Goal: Find specific page/section: Find specific page/section

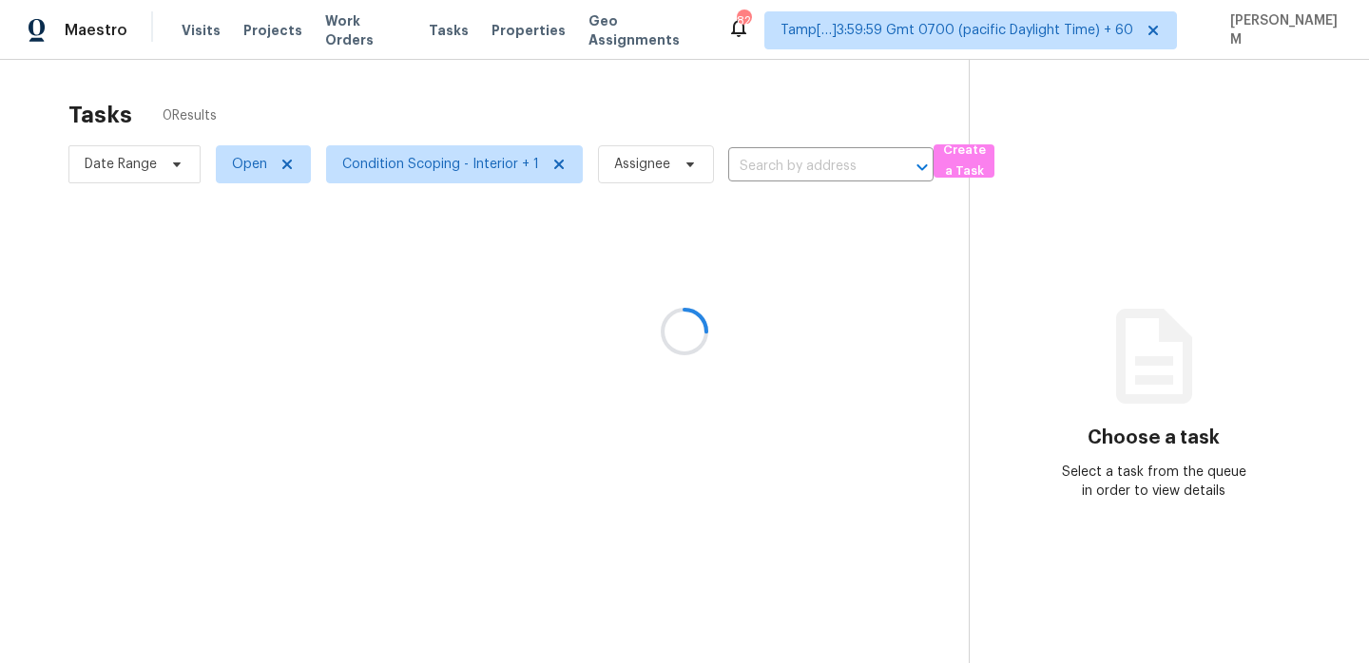
click at [183, 30] on div at bounding box center [684, 331] width 1369 height 663
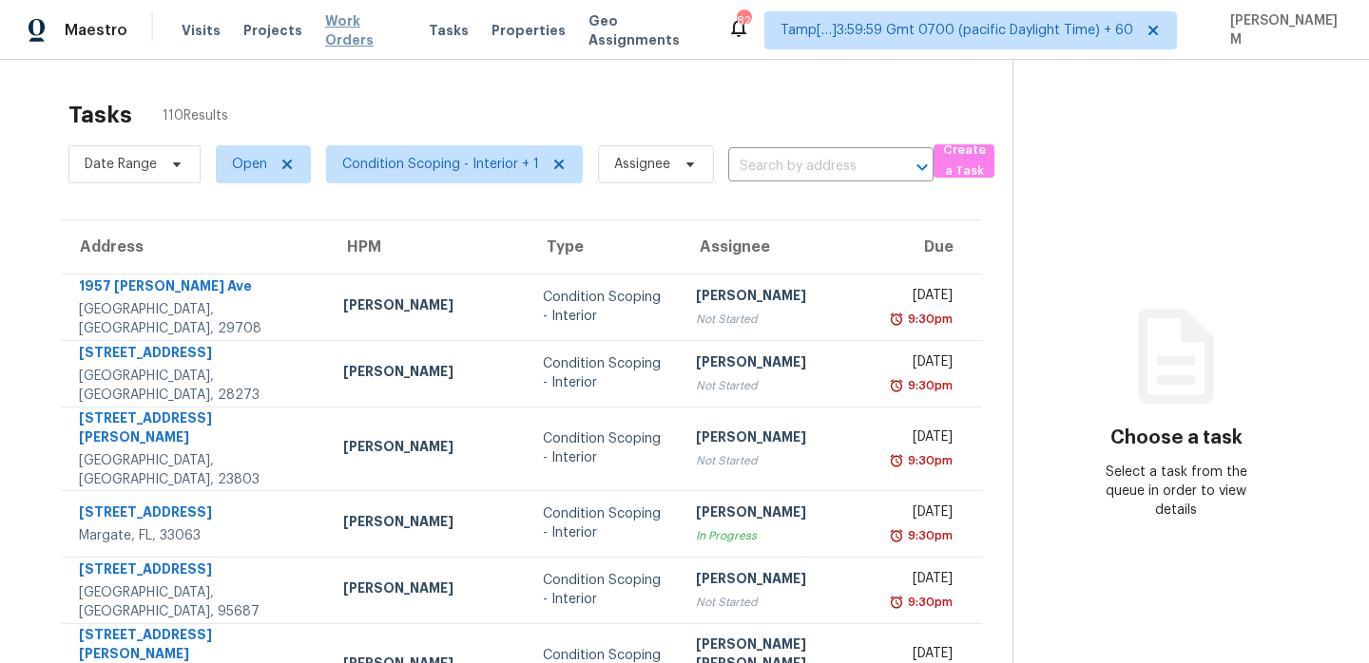
click at [363, 32] on span "Work Orders" at bounding box center [365, 30] width 81 height 38
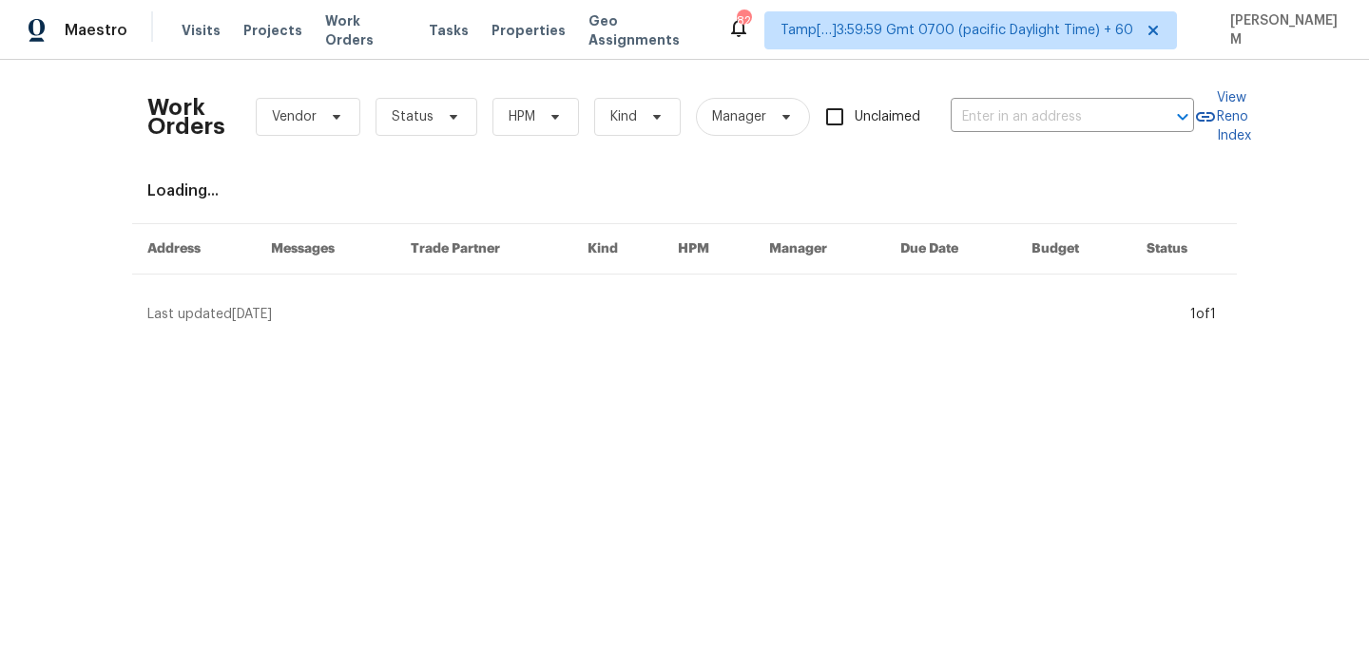
click at [993, 140] on div "Work Orders Vendor Status HPM Kind Manager Unclaimed ​" at bounding box center [670, 117] width 1046 height 84
click at [993, 124] on input "text" at bounding box center [1045, 117] width 190 height 29
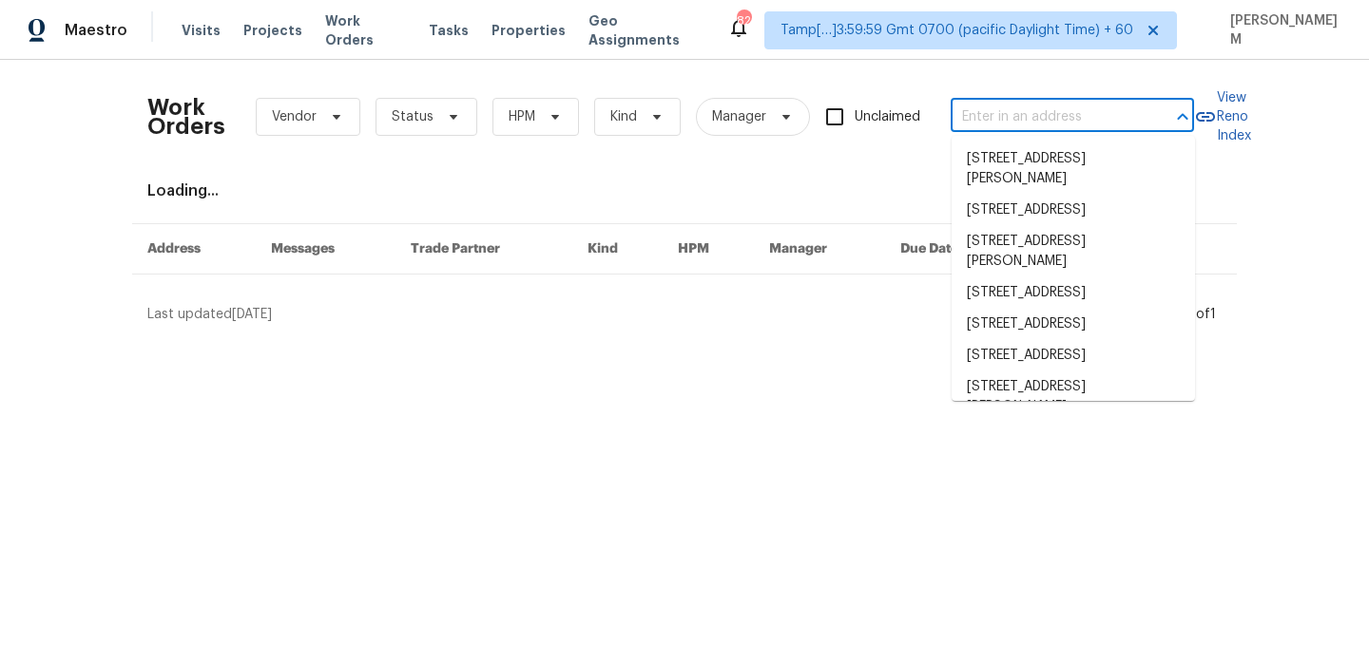
paste input "[STREET_ADDRESS]"
type input "[STREET_ADDRESS]"
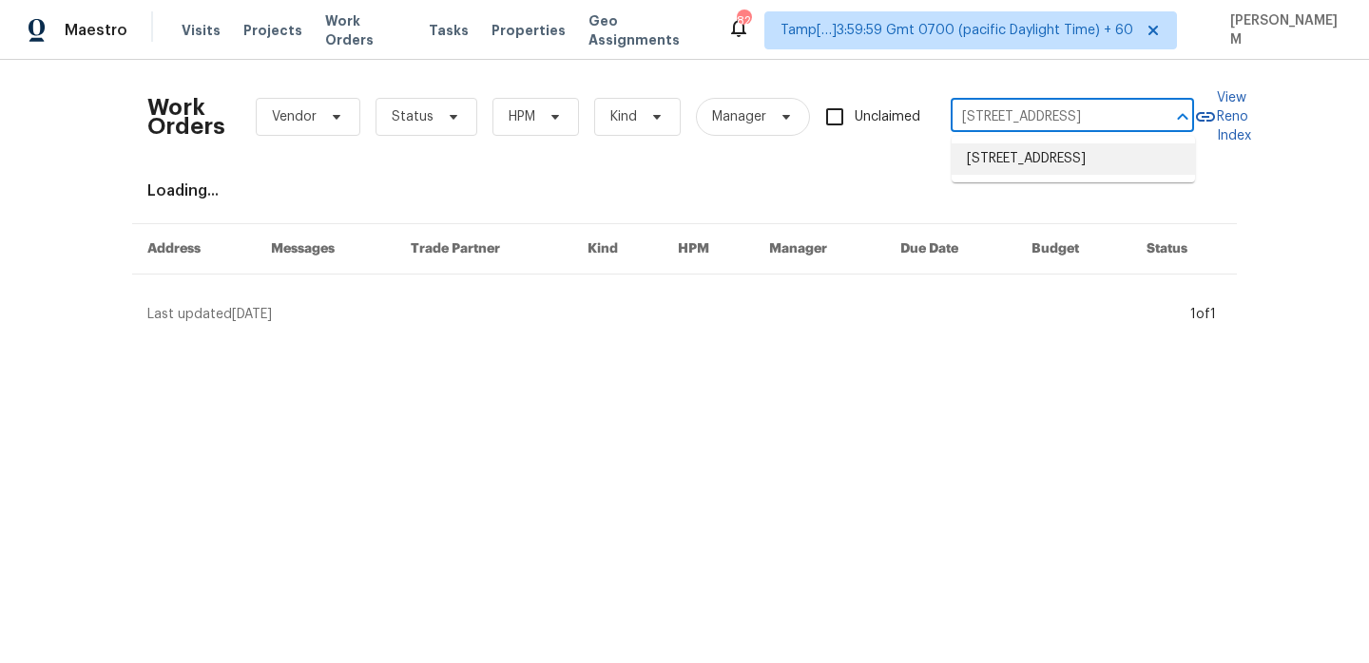
click at [1049, 160] on li "[STREET_ADDRESS]" at bounding box center [1072, 159] width 243 height 31
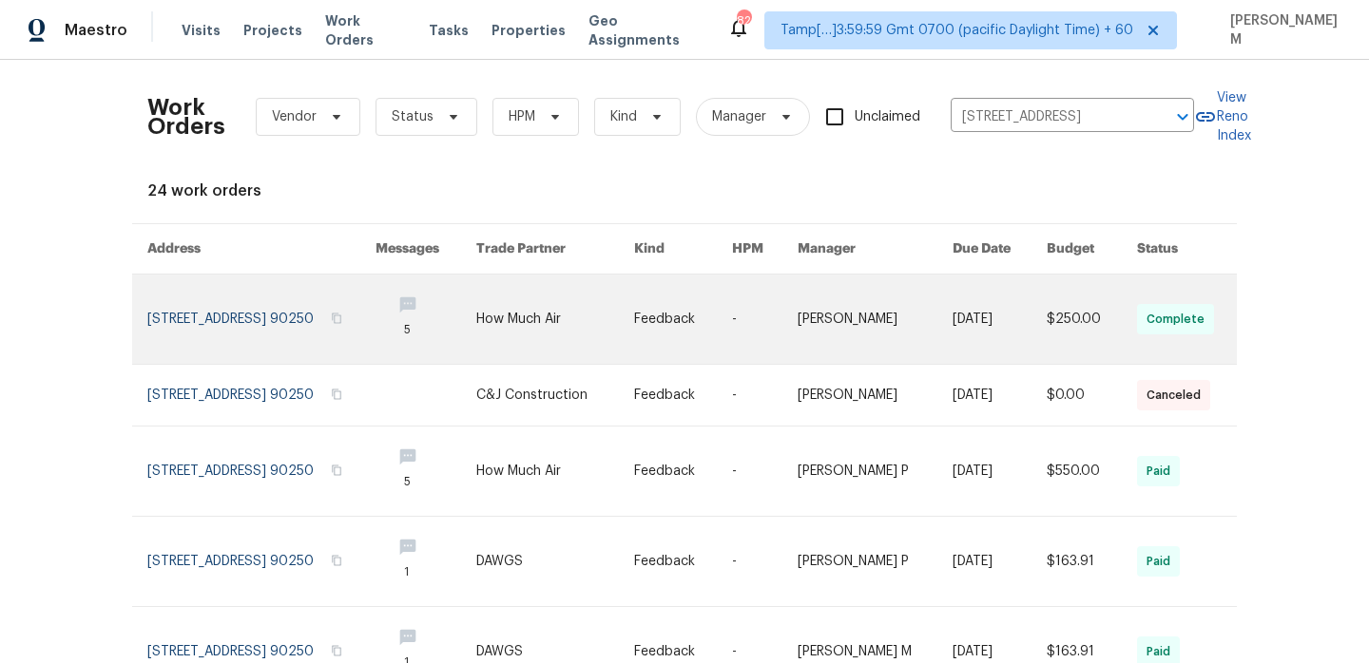
click at [720, 310] on link at bounding box center [682, 319] width 97 height 89
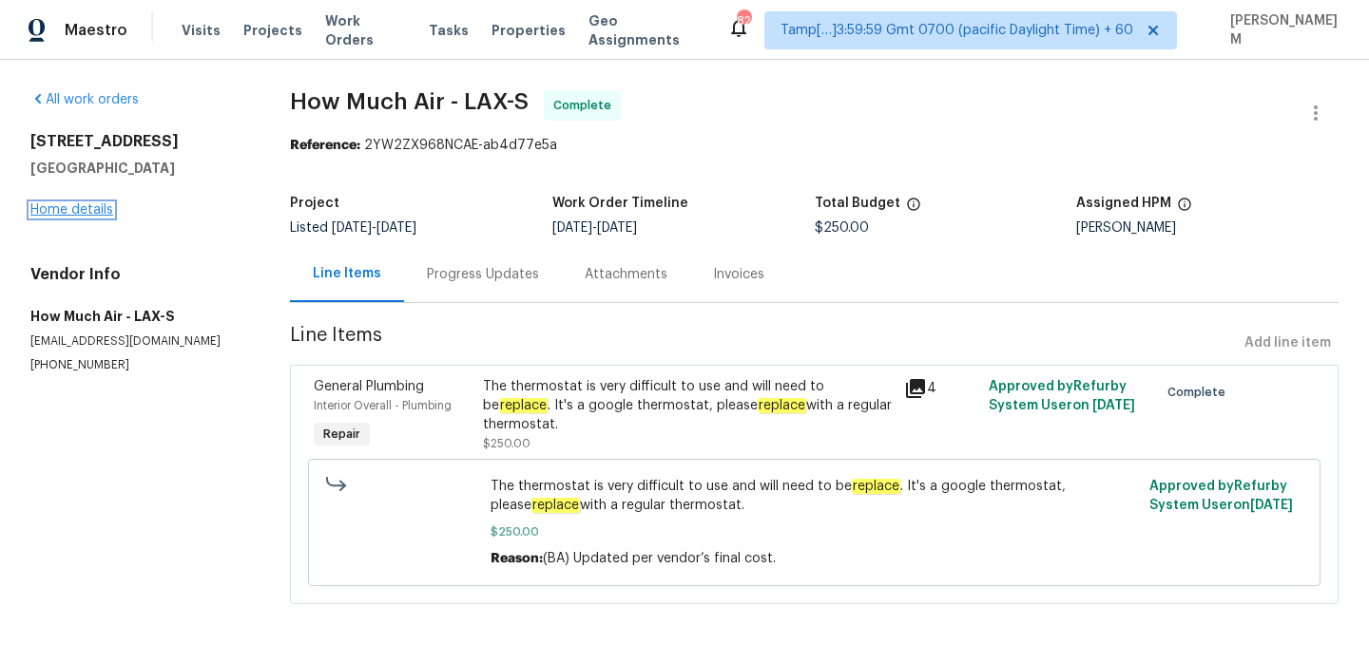
click at [78, 210] on link "Home details" at bounding box center [71, 209] width 83 height 13
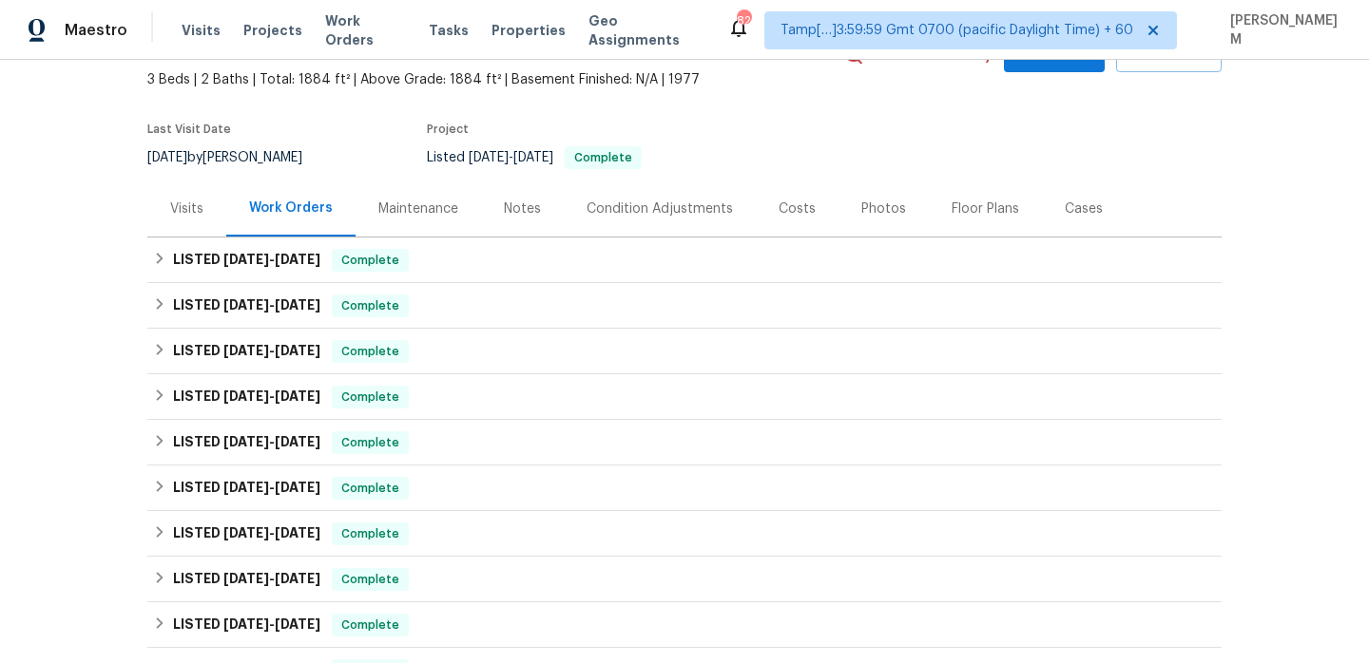
scroll to position [106, 0]
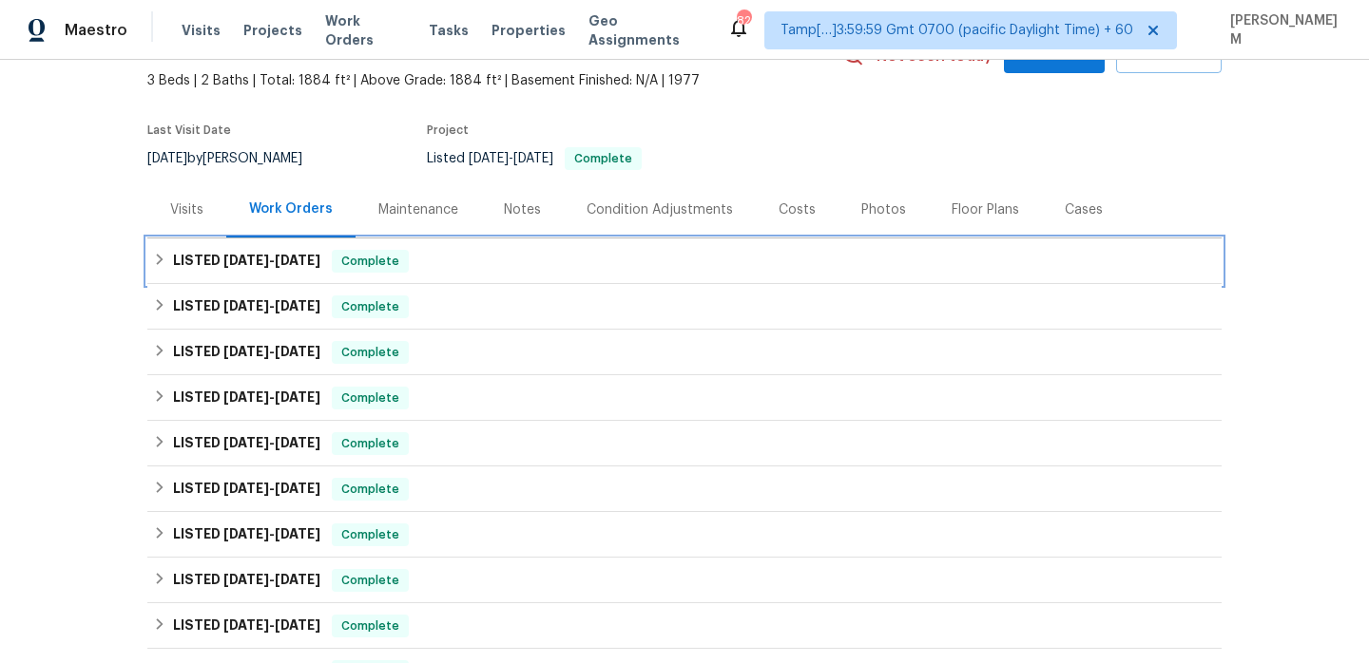
click at [502, 252] on div "LISTED [DATE] - [DATE] Complete" at bounding box center [684, 261] width 1063 height 23
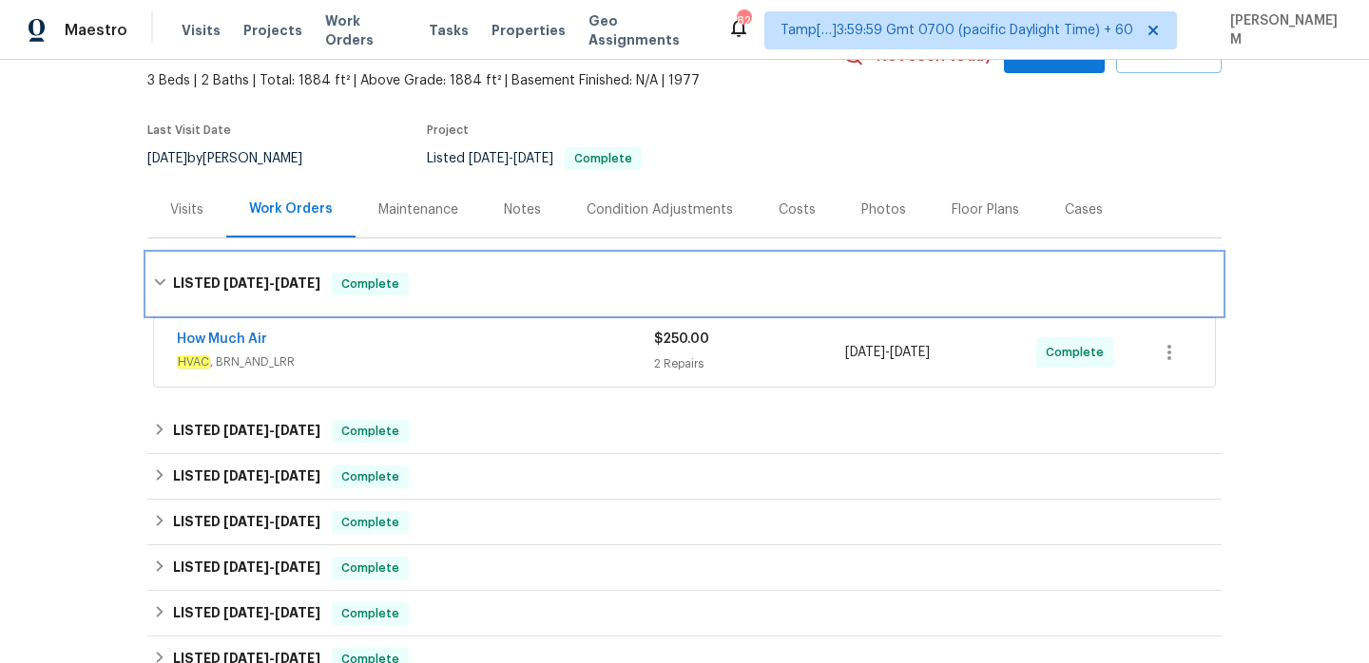
scroll to position [164, 0]
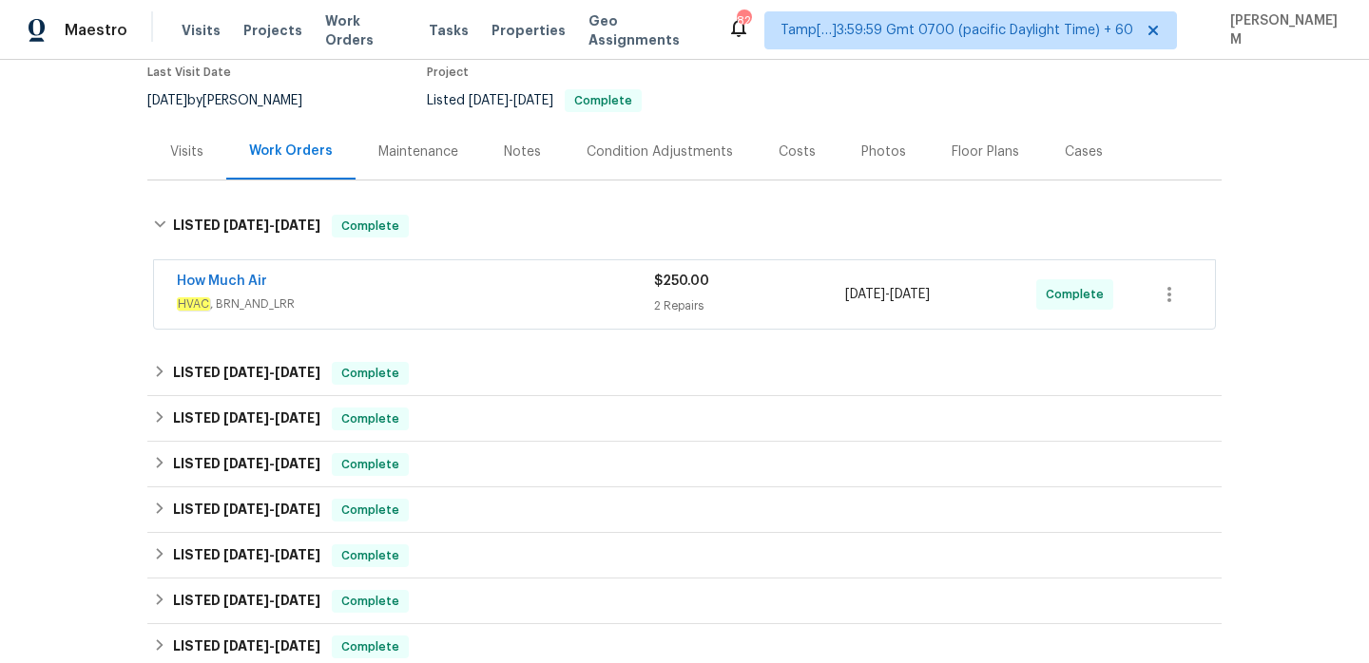
click at [511, 288] on div "How Much Air" at bounding box center [415, 283] width 477 height 23
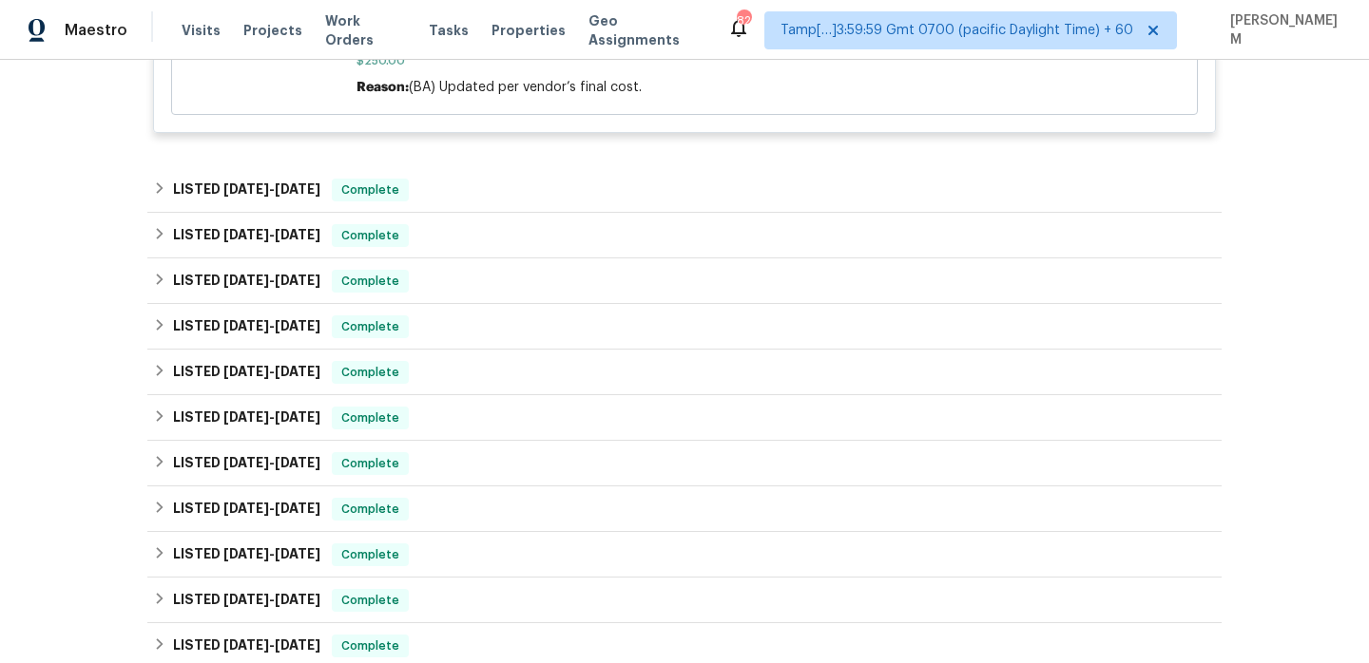
scroll to position [836, 0]
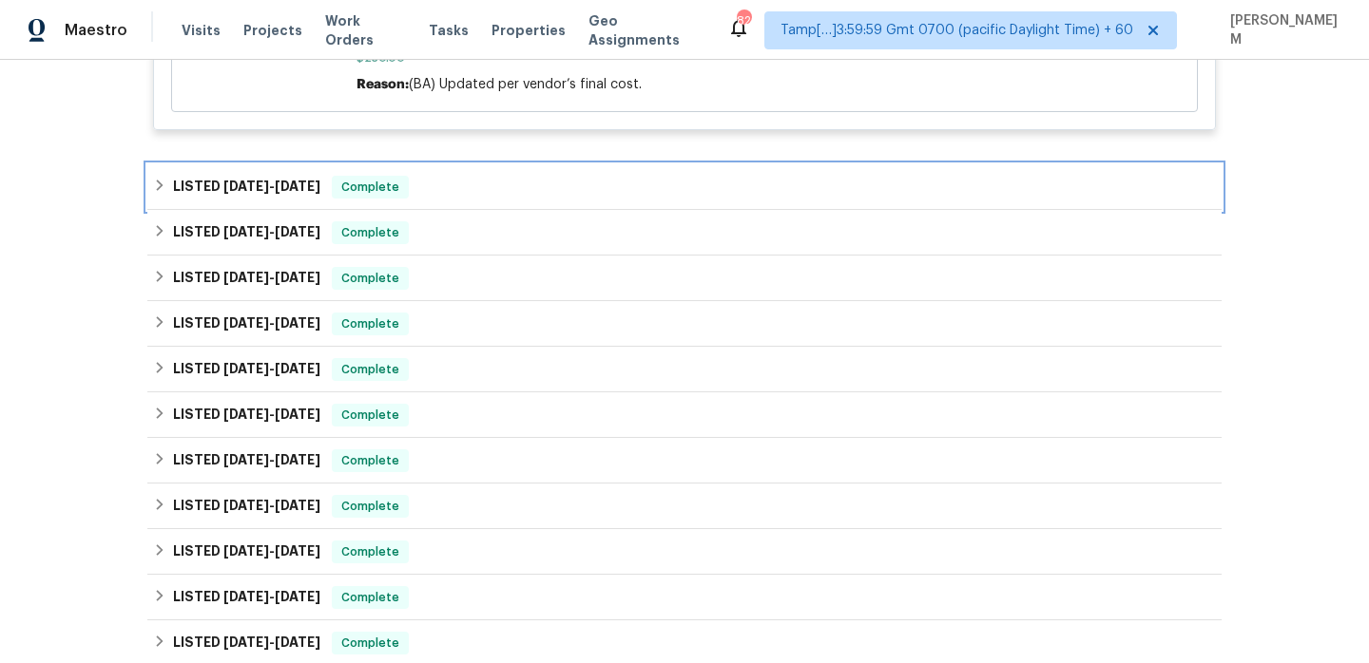
click at [469, 199] on div "LISTED [DATE] - [DATE] Complete" at bounding box center [684, 187] width 1063 height 23
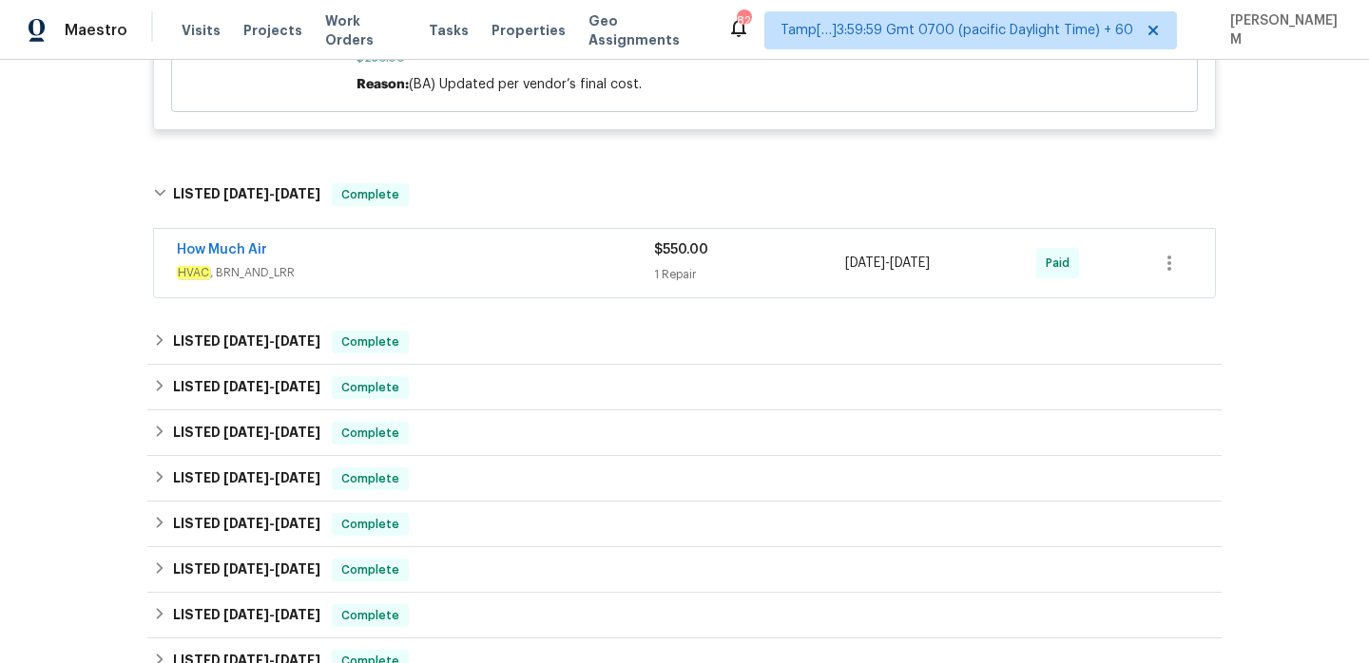
click at [479, 263] on div "How Much Air" at bounding box center [415, 251] width 477 height 23
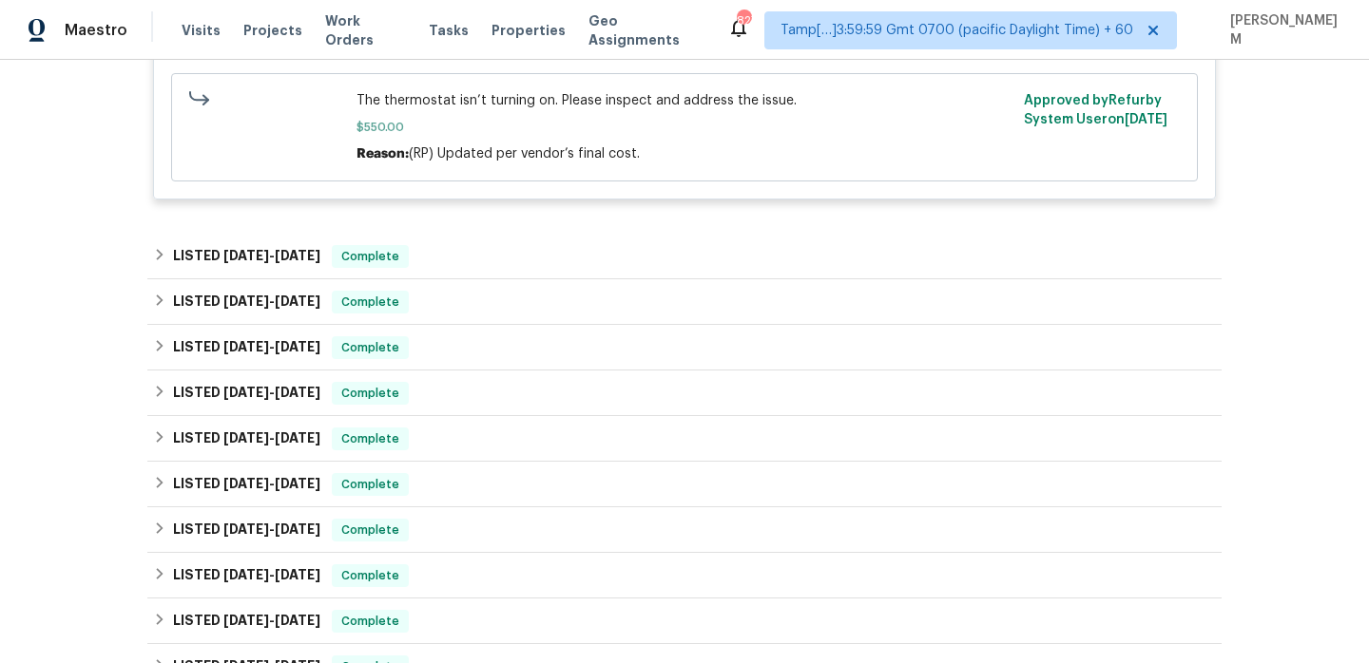
scroll to position [1207, 0]
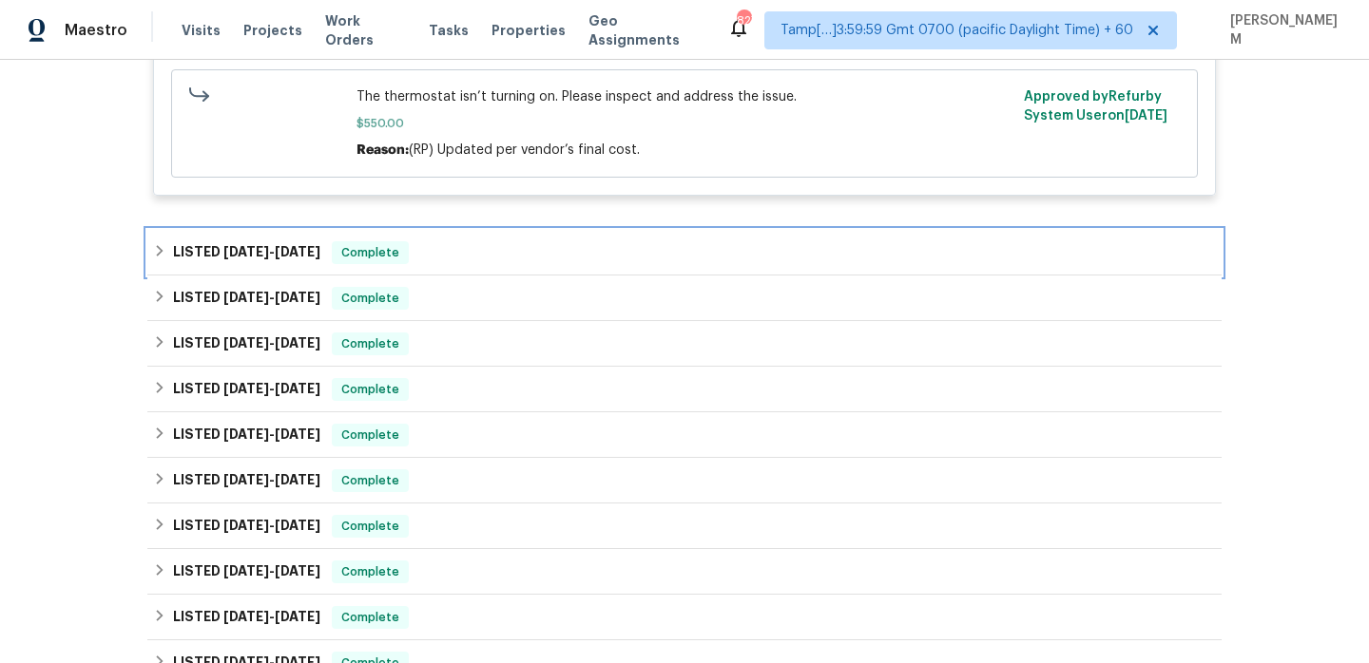
click at [480, 262] on div "LISTED [DATE] - [DATE] Complete" at bounding box center [684, 252] width 1063 height 23
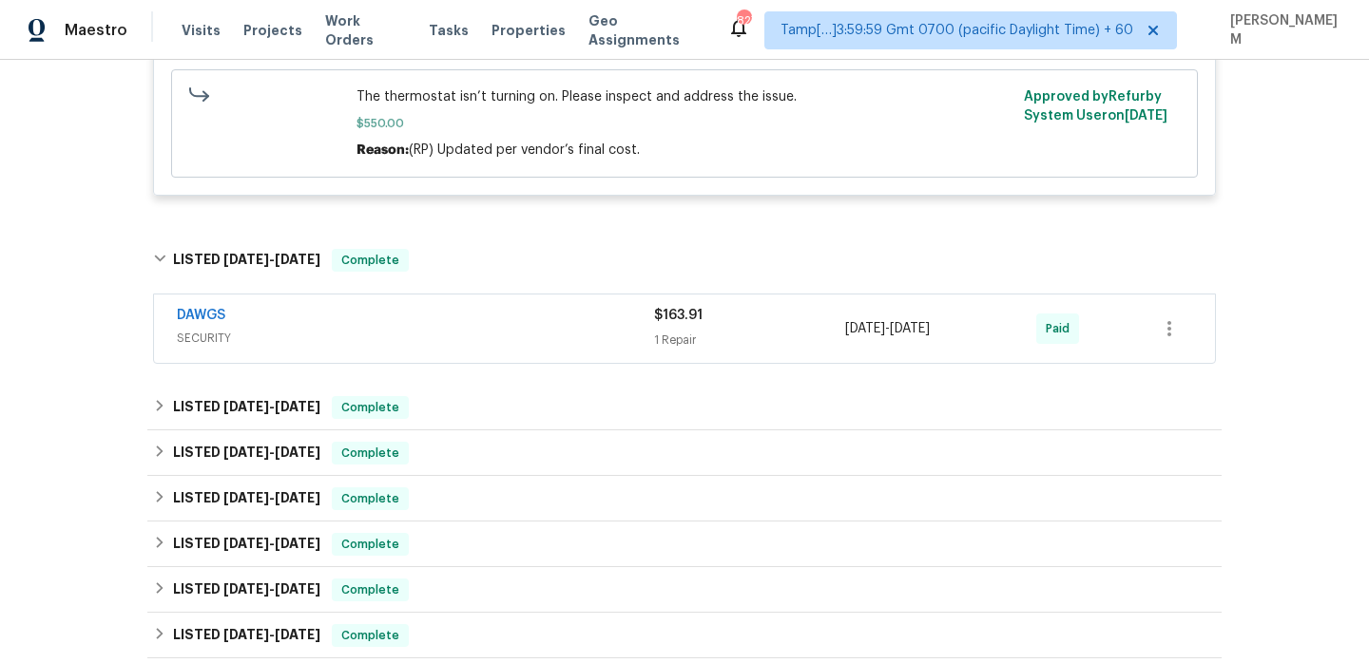
click at [505, 348] on span "SECURITY" at bounding box center [415, 338] width 477 height 19
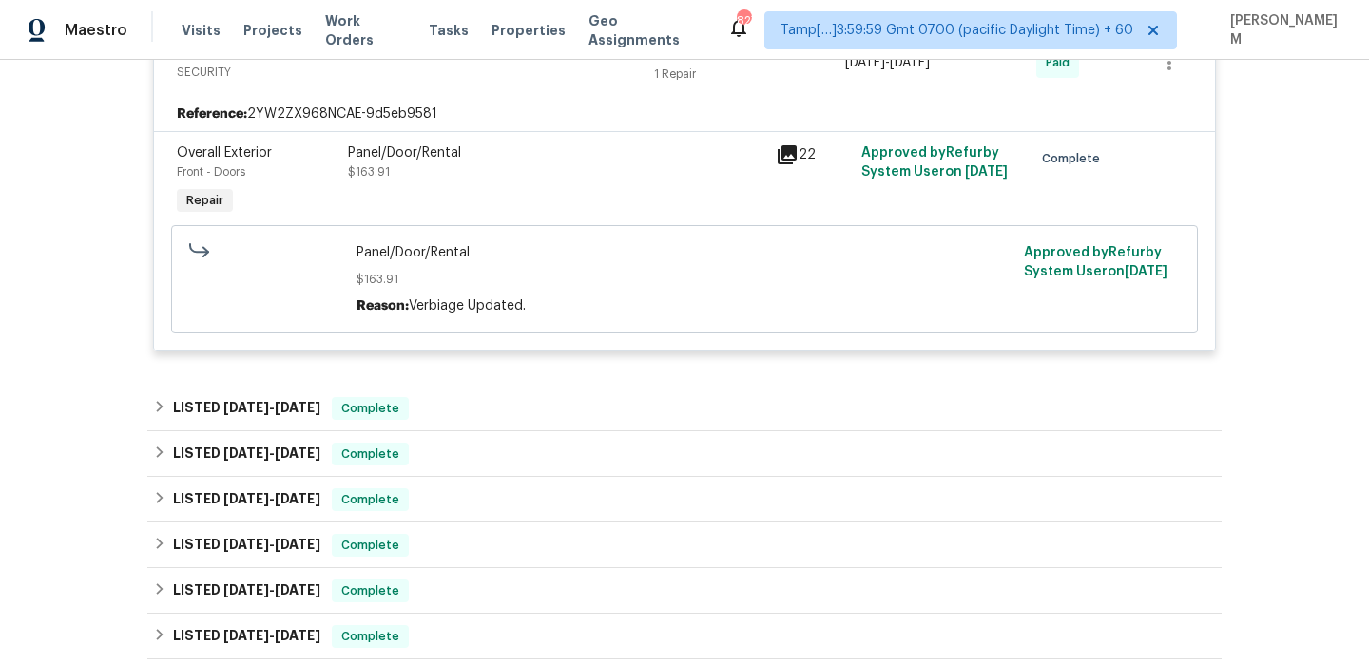
scroll to position [1551, 0]
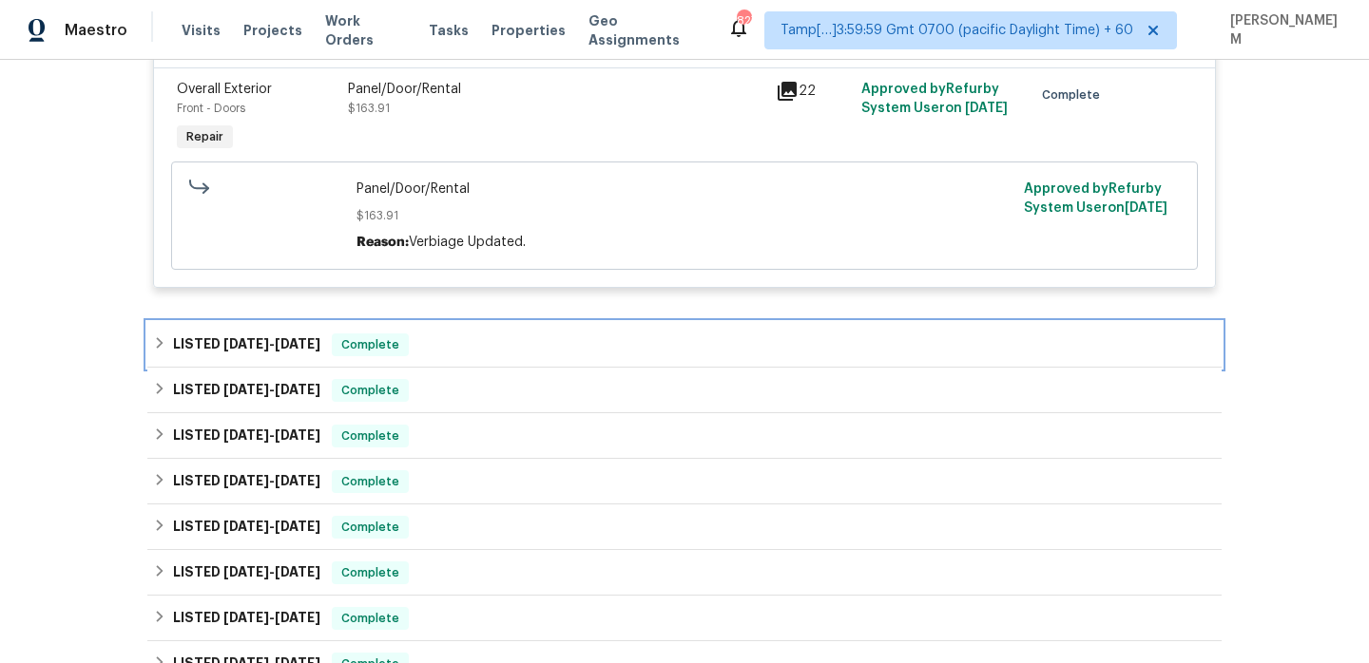
click at [492, 356] on div "LISTED [DATE] - [DATE] Complete" at bounding box center [684, 345] width 1063 height 23
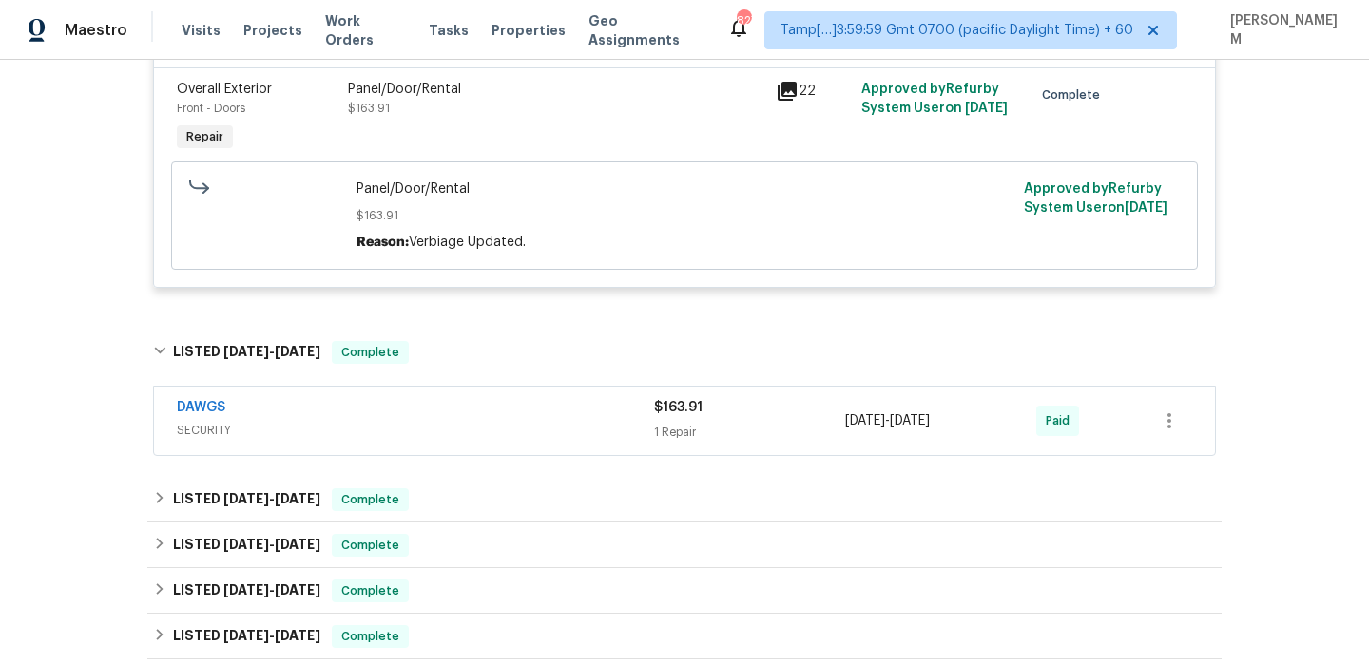
click at [508, 421] on div "DAWGS" at bounding box center [415, 409] width 477 height 23
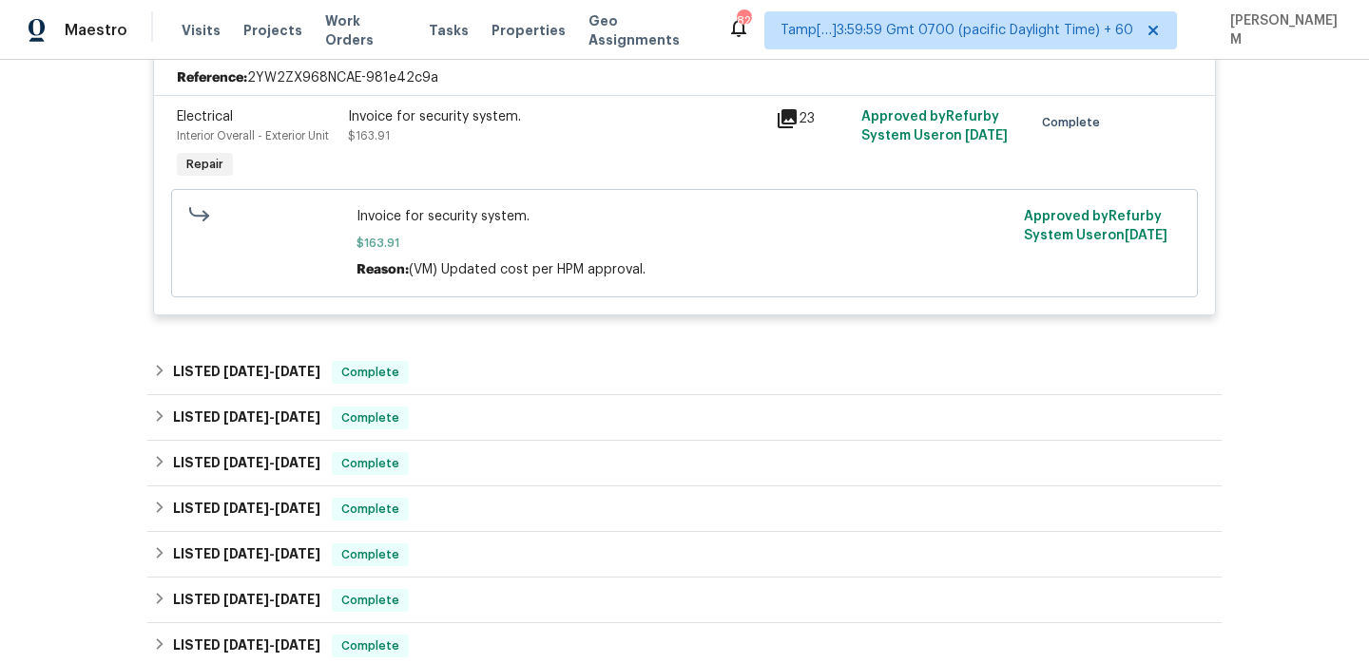
scroll to position [1997, 0]
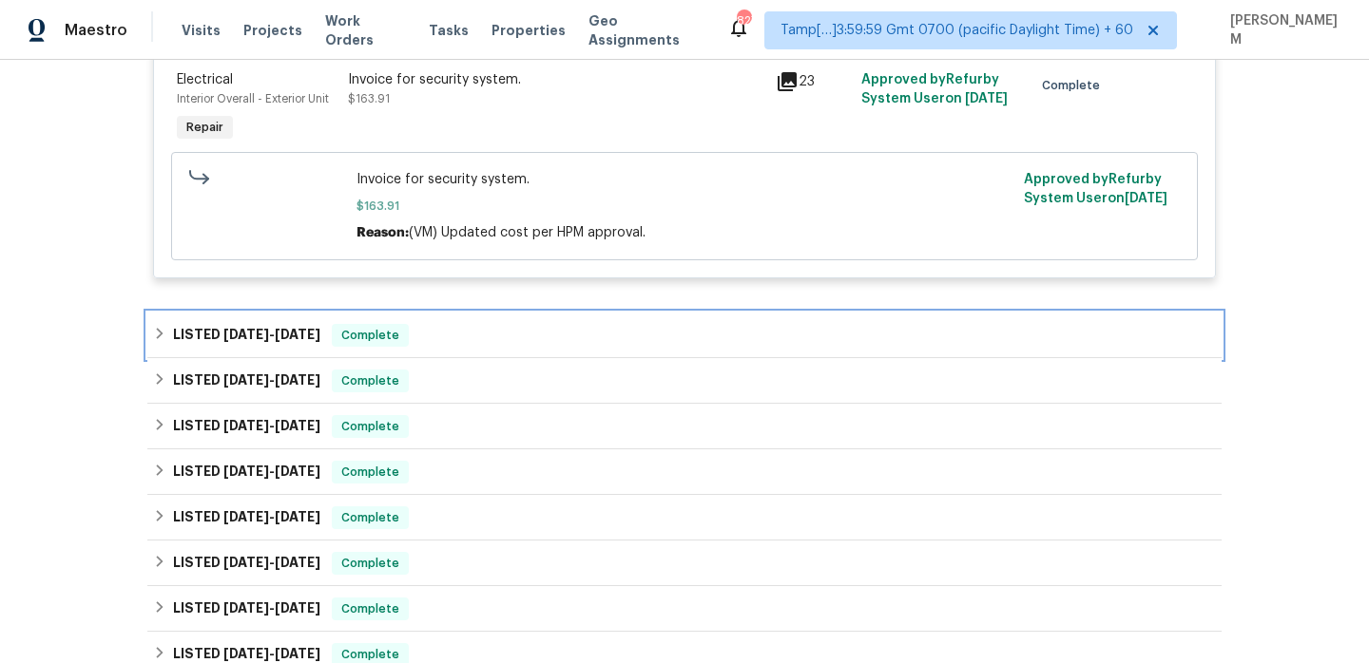
click at [625, 347] on div "LISTED [DATE] - [DATE] Complete" at bounding box center [684, 335] width 1063 height 23
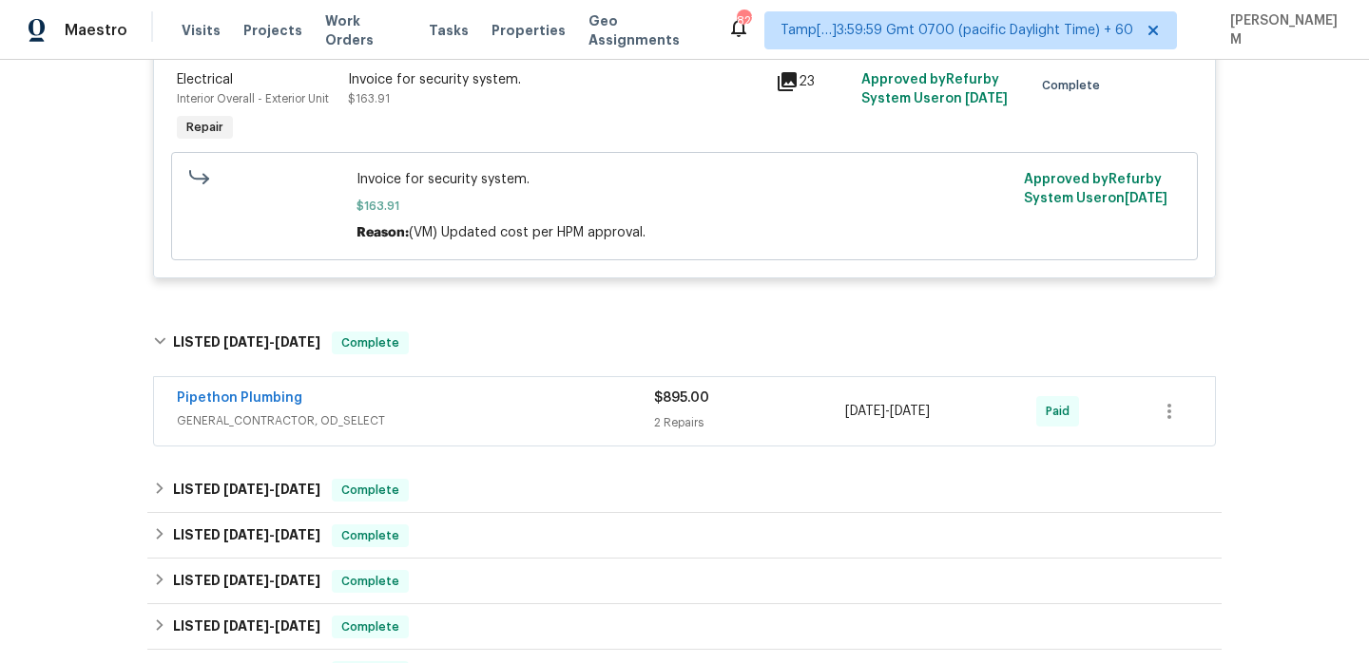
click at [584, 412] on div "Pipethon Plumbing" at bounding box center [415, 400] width 477 height 23
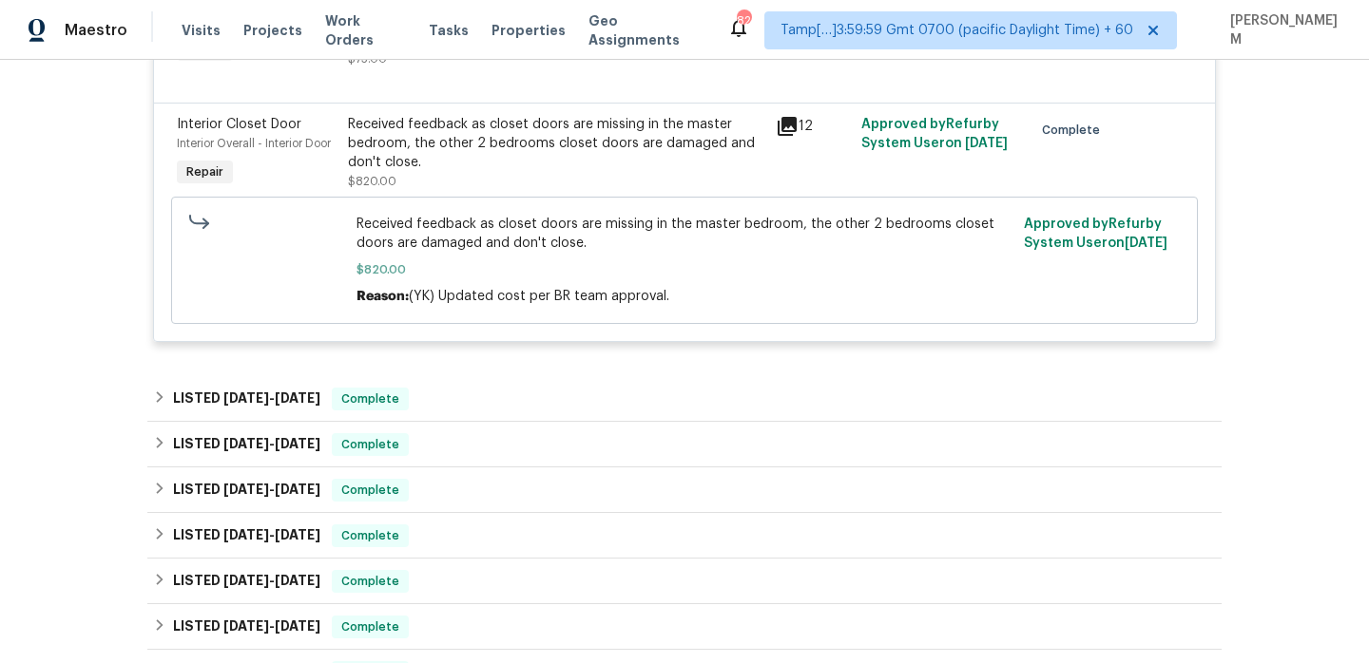
scroll to position [2516, 0]
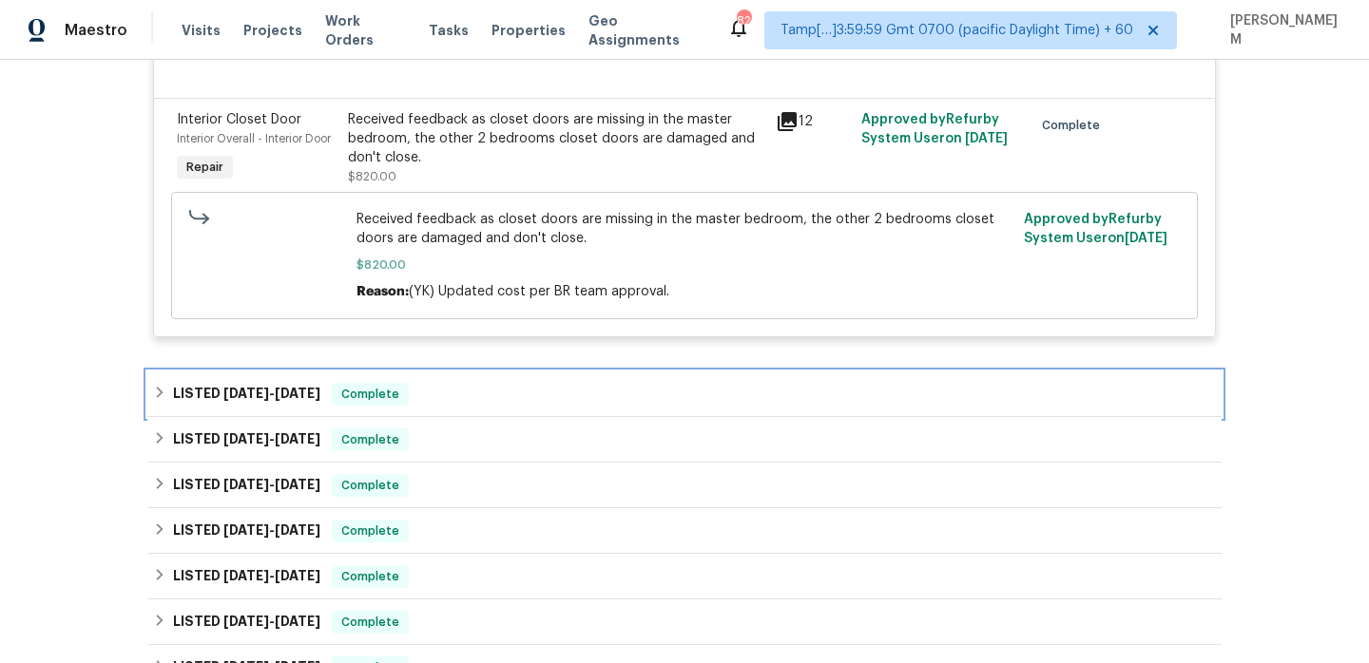
click at [529, 406] on div "LISTED [DATE] - [DATE] Complete" at bounding box center [684, 394] width 1063 height 23
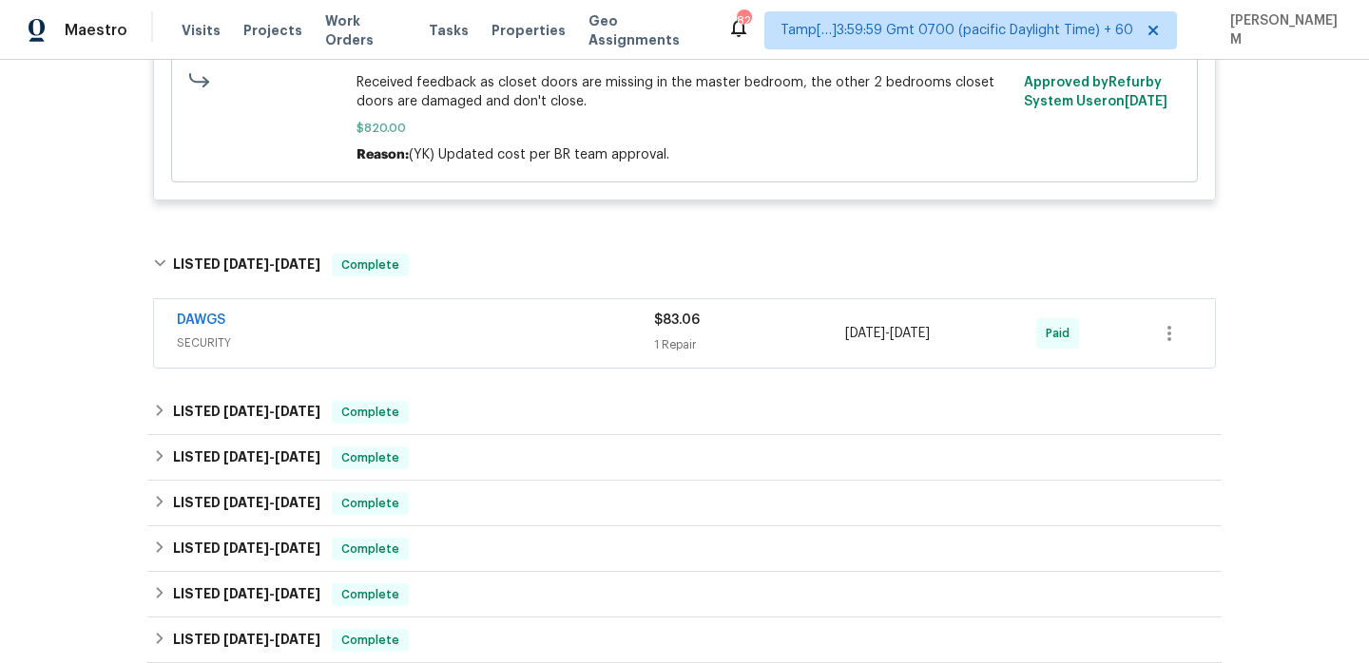
click at [475, 334] on div "DAWGS" at bounding box center [415, 322] width 477 height 23
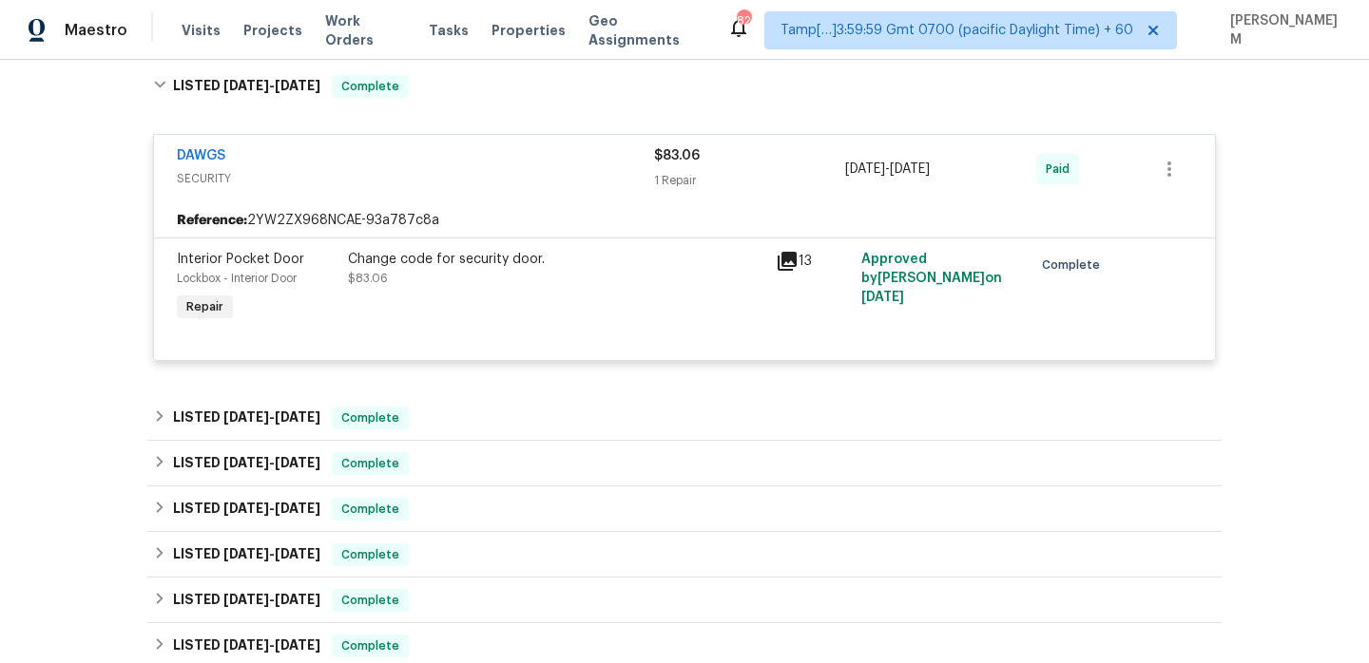
scroll to position [2856, 0]
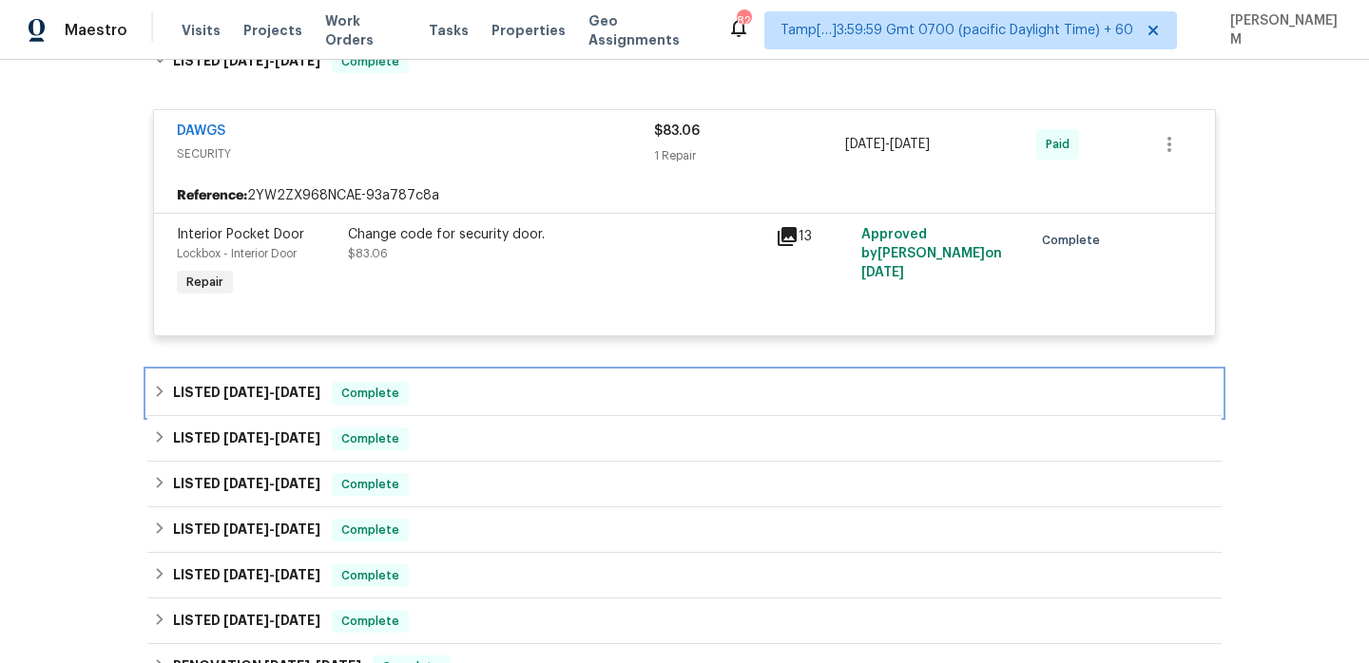
click at [451, 405] on div "LISTED [DATE] - [DATE] Complete" at bounding box center [684, 393] width 1063 height 23
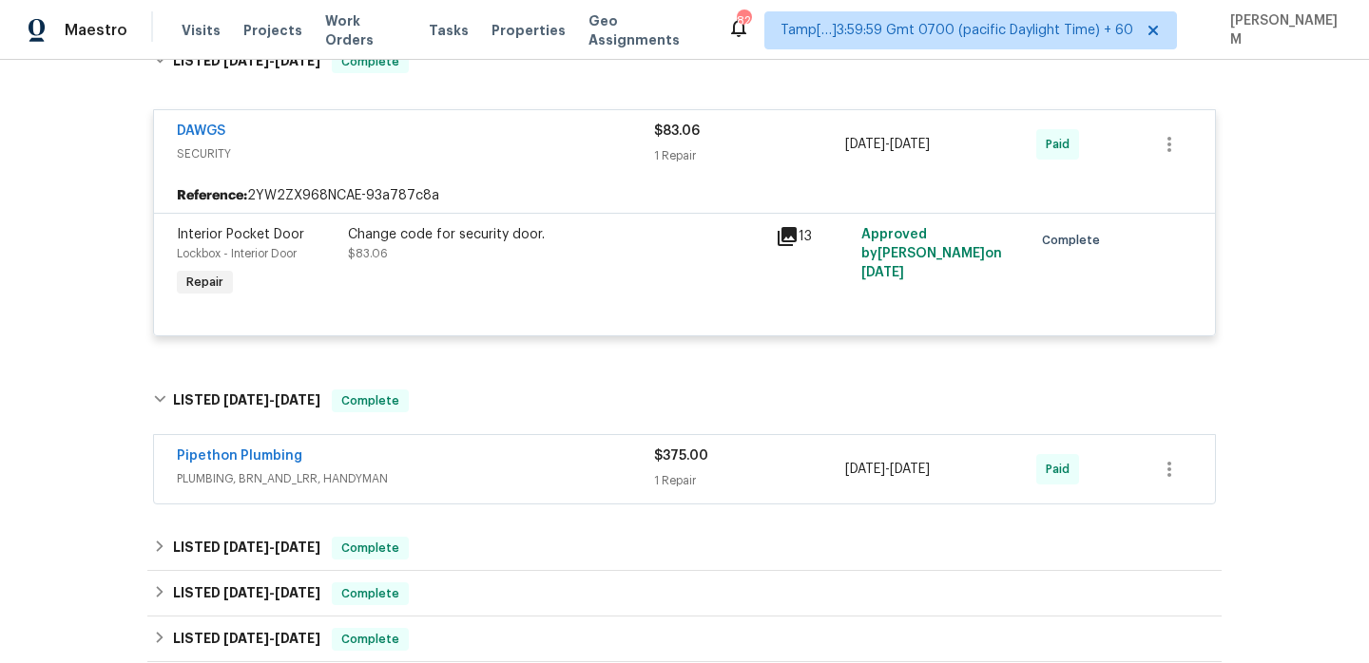
click at [457, 469] on div "Pipethon Plumbing" at bounding box center [415, 458] width 477 height 23
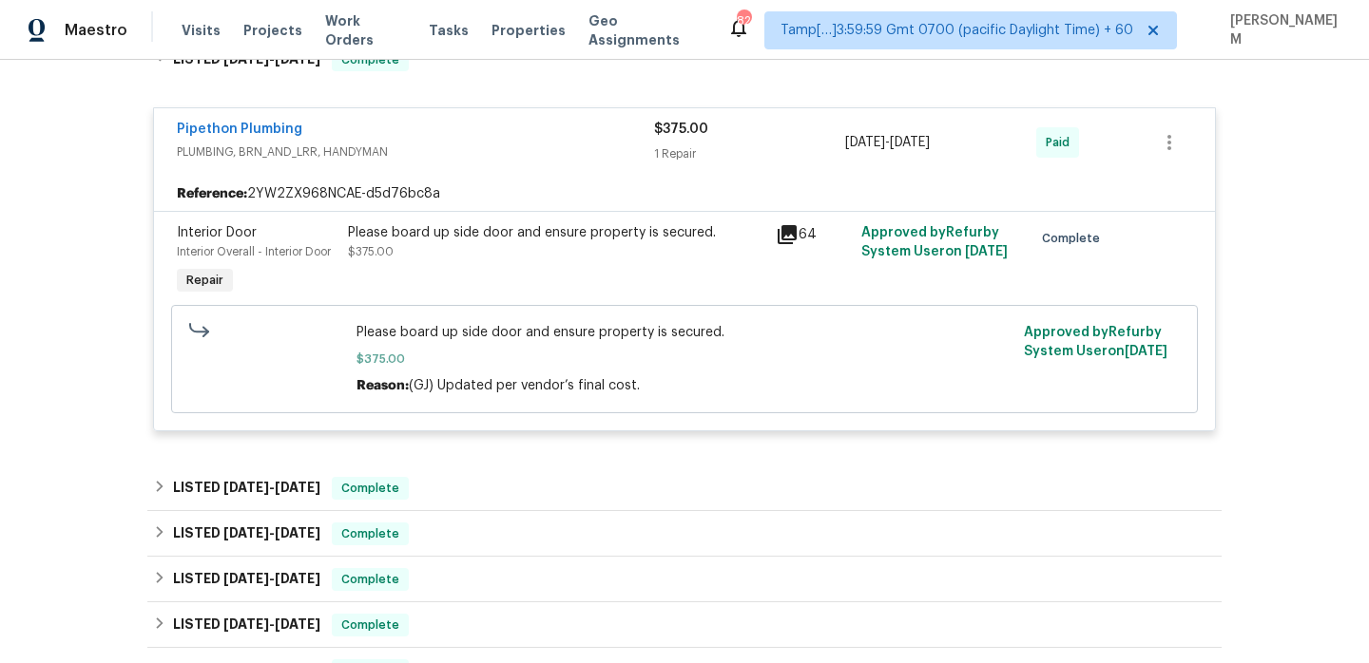
scroll to position [3218, 0]
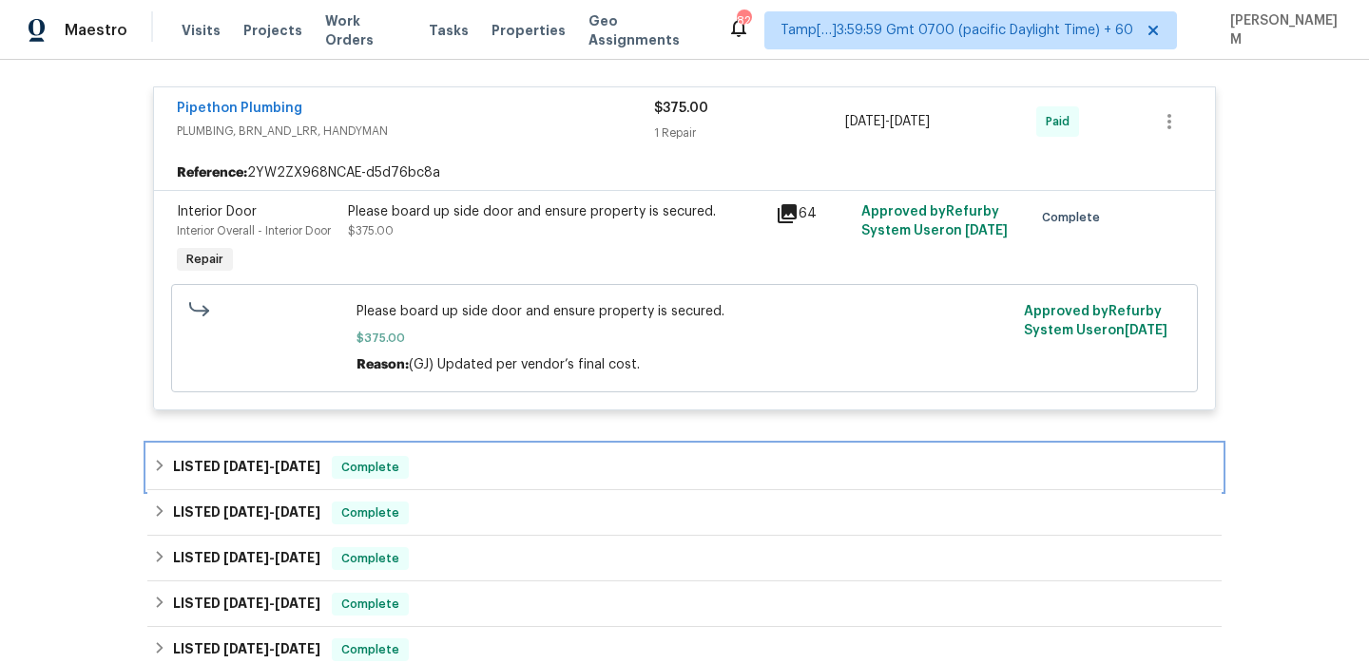
click at [467, 479] on div "LISTED [DATE] - [DATE] Complete" at bounding box center [684, 467] width 1063 height 23
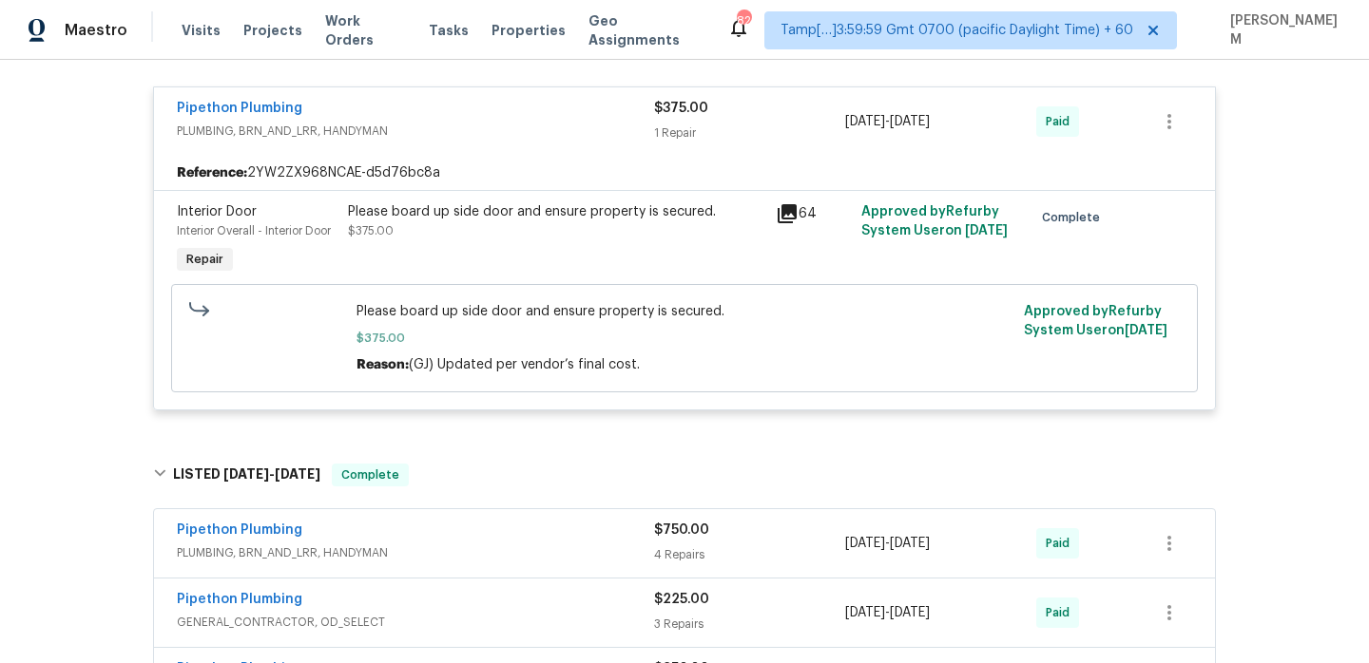
click at [505, 563] on span "PLUMBING, BRN_AND_LRR, HANDYMAN" at bounding box center [415, 553] width 477 height 19
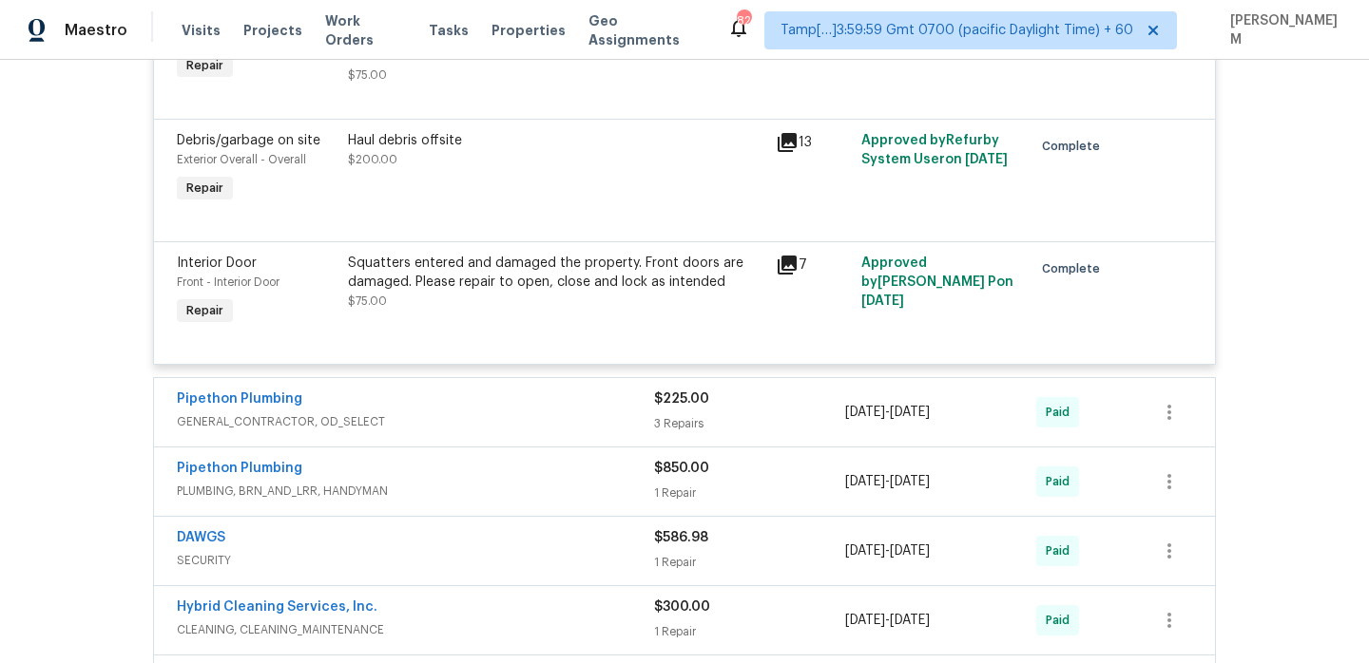
scroll to position [4004, 0]
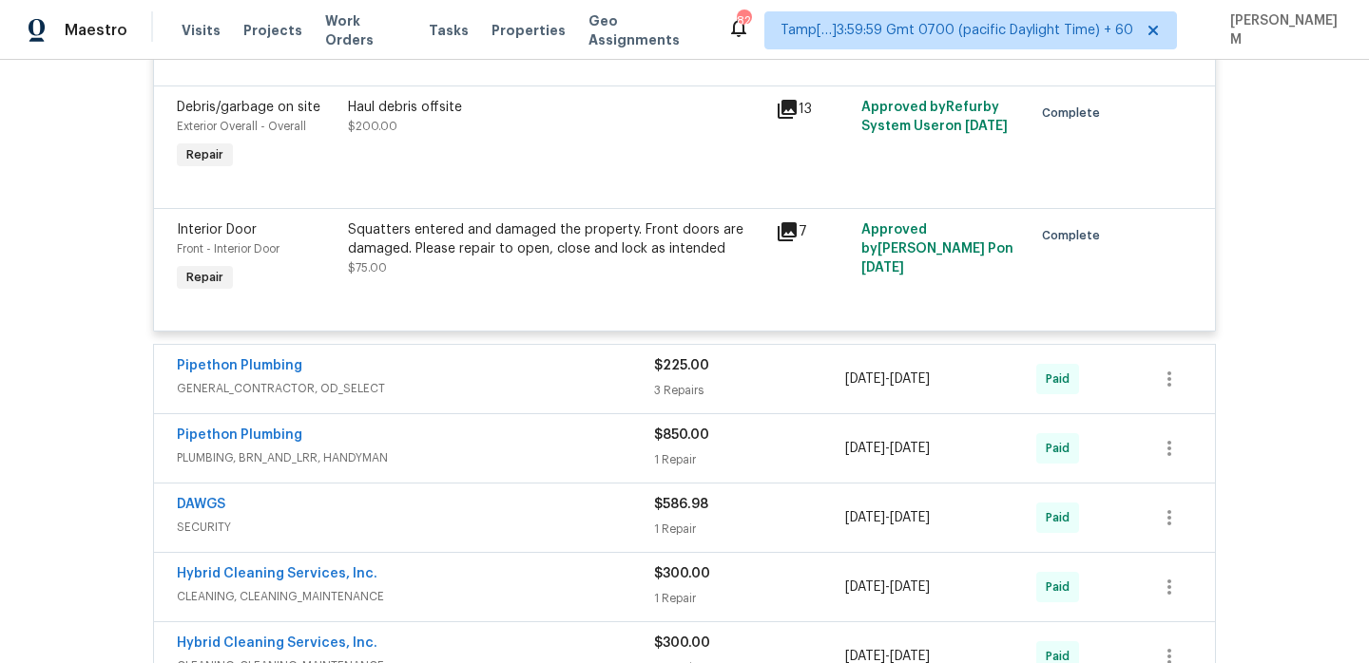
click at [477, 398] on span "GENERAL_CONTRACTOR, OD_SELECT" at bounding box center [415, 388] width 477 height 19
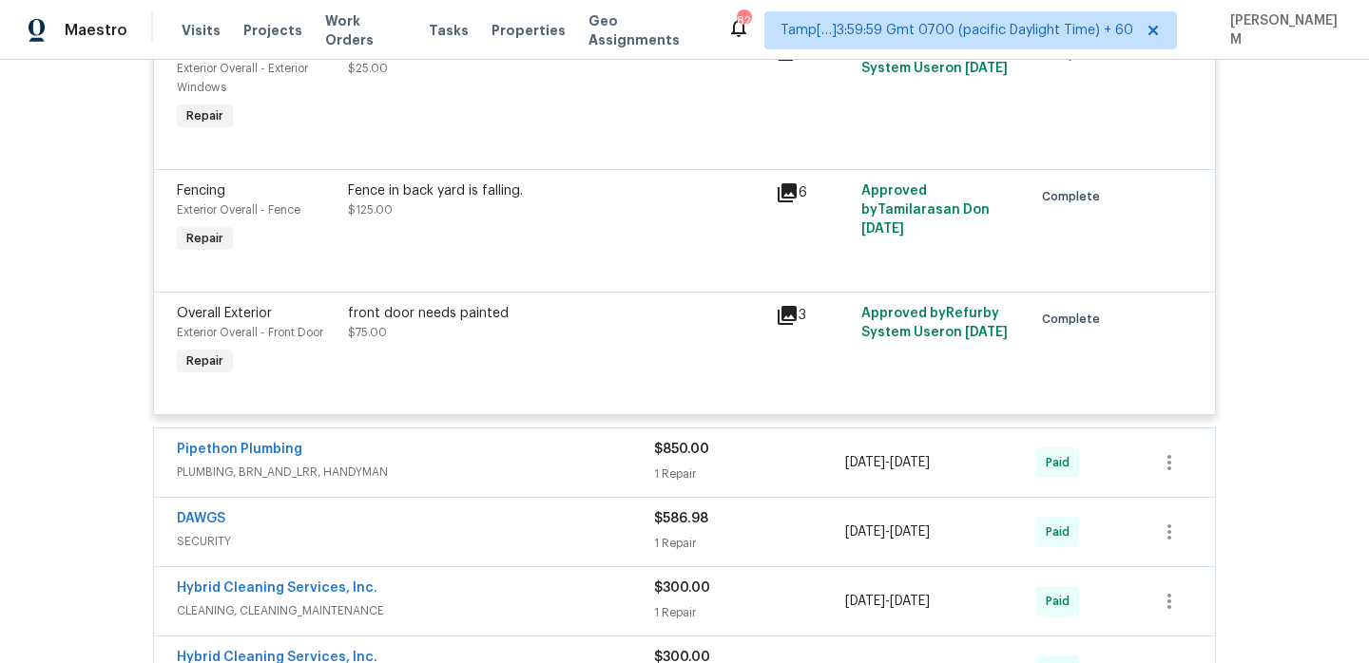
scroll to position [4496, 0]
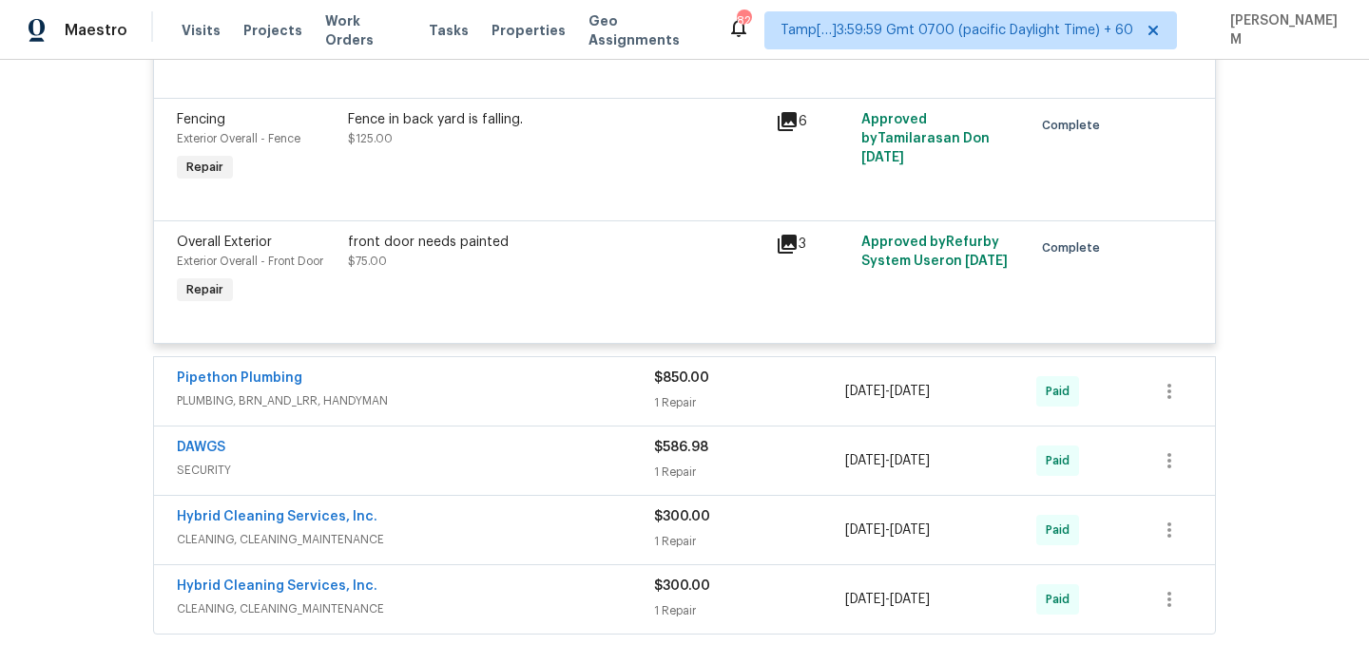
click at [489, 392] on div "Pipethon Plumbing" at bounding box center [415, 380] width 477 height 23
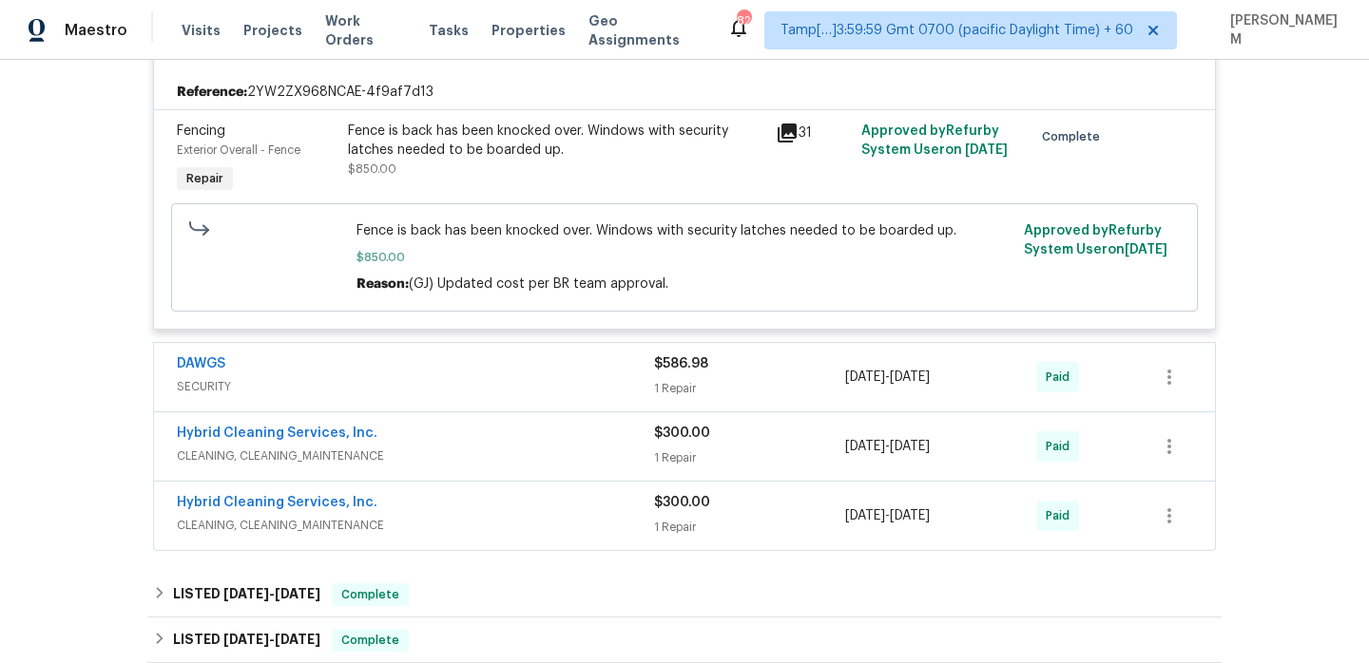
scroll to position [4869, 0]
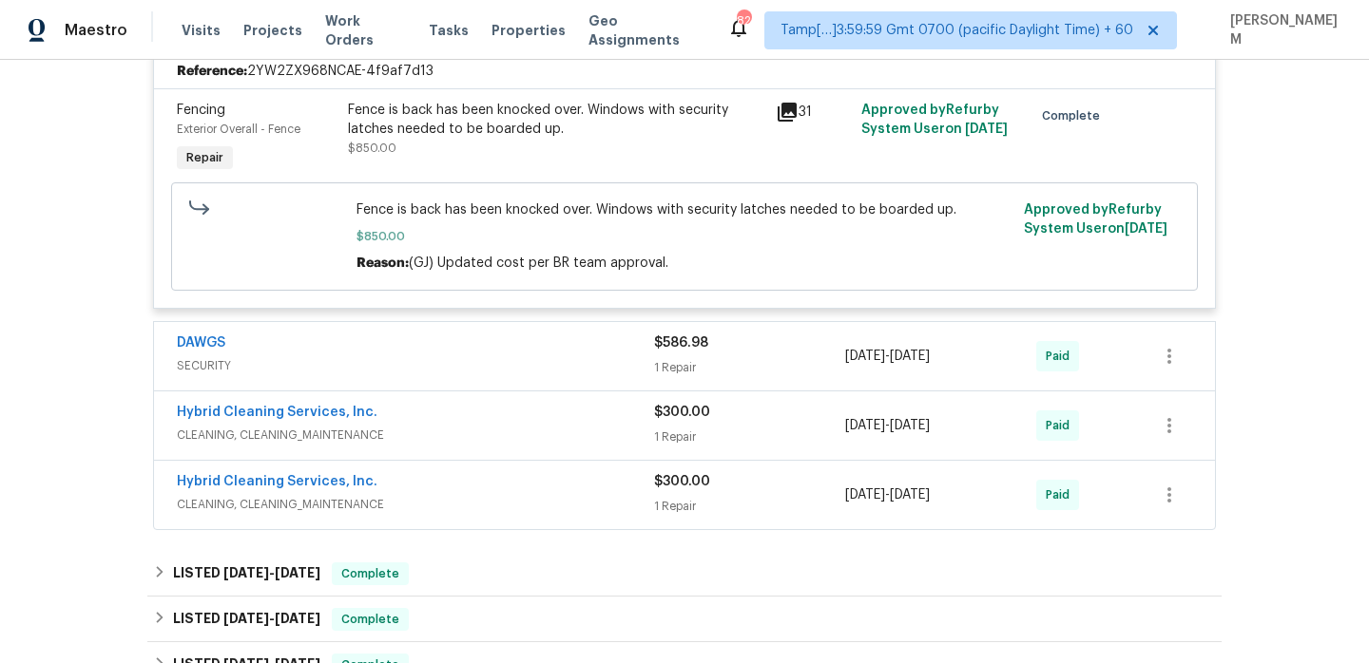
click at [507, 375] on span "SECURITY" at bounding box center [415, 365] width 477 height 19
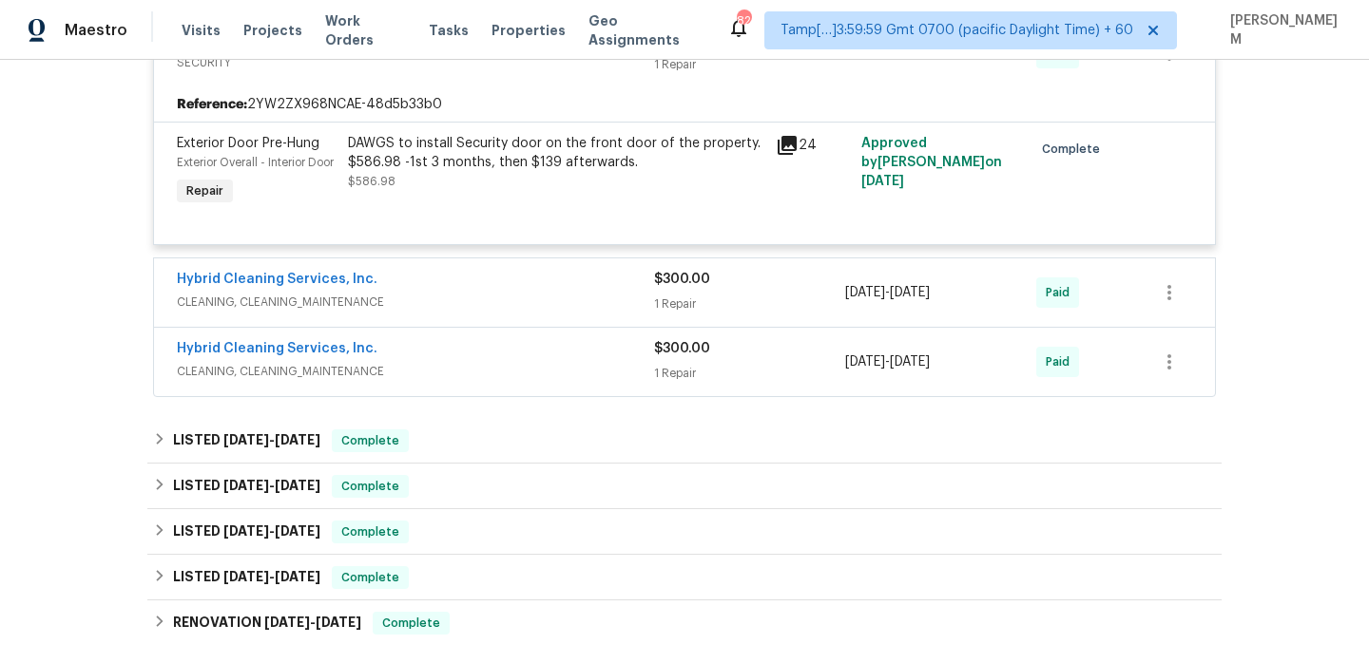
scroll to position [5176, 0]
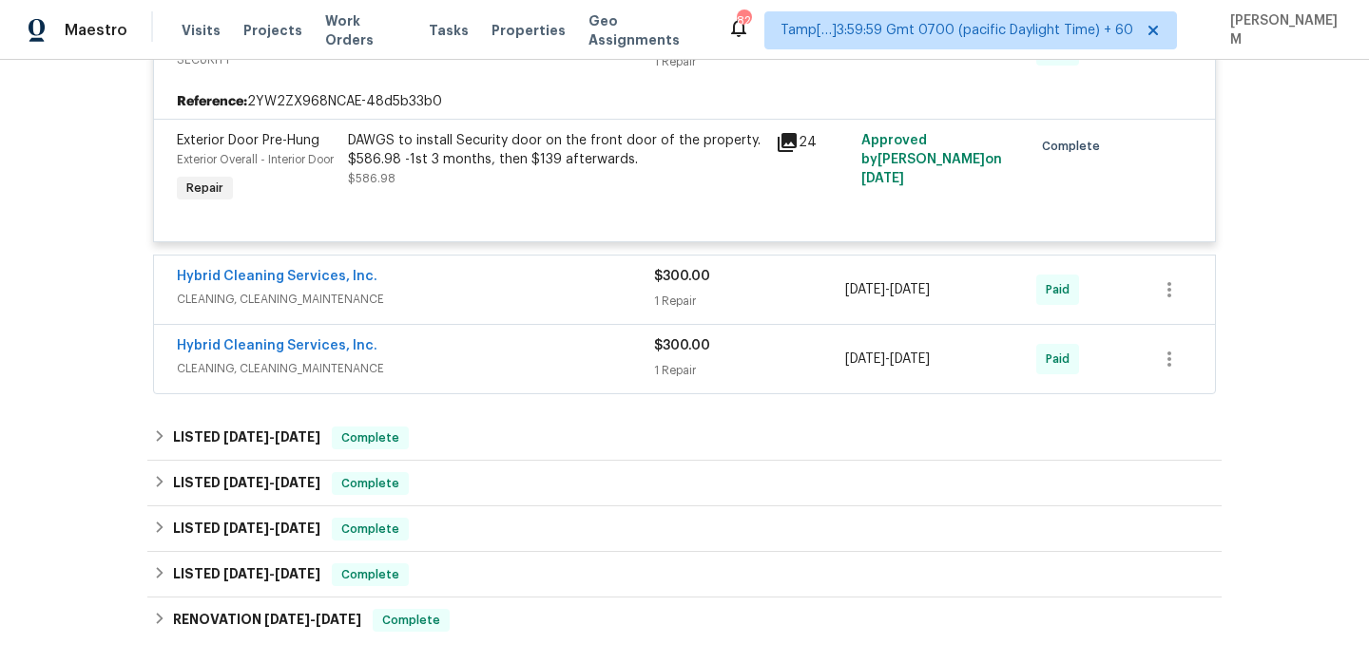
click at [512, 309] on span "CLEANING, CLEANING_MAINTENANCE" at bounding box center [415, 299] width 477 height 19
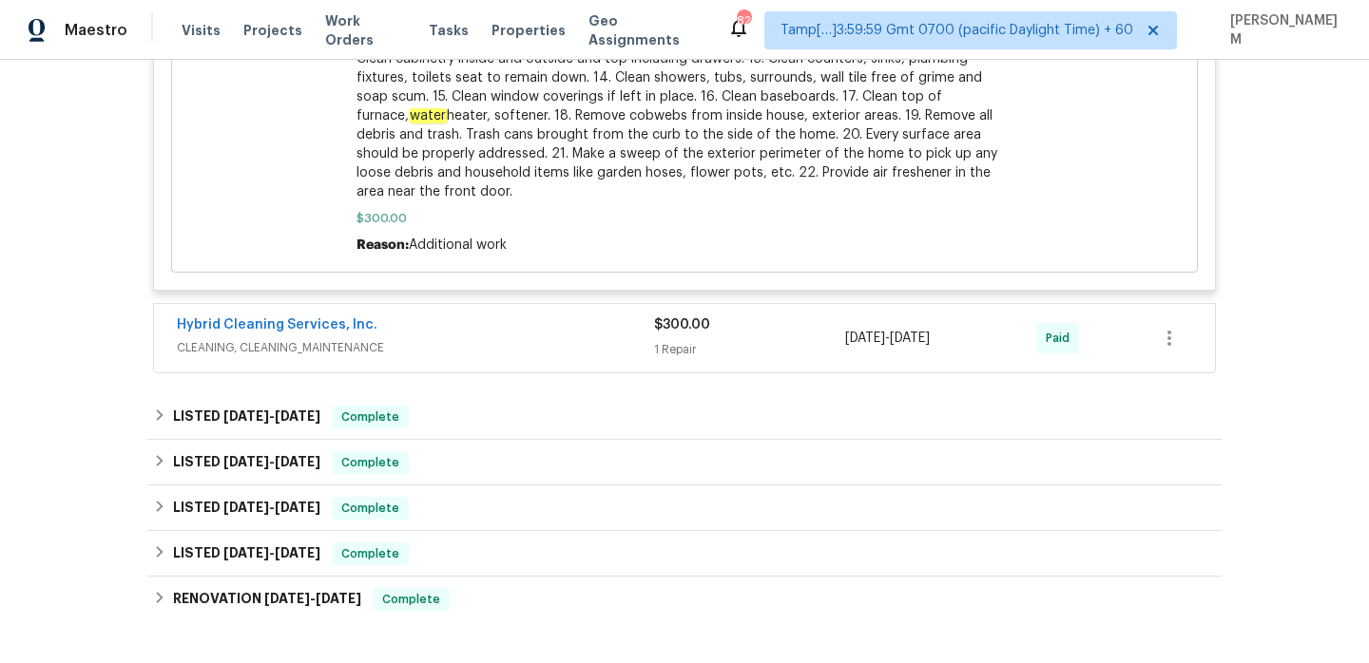
scroll to position [6081, 0]
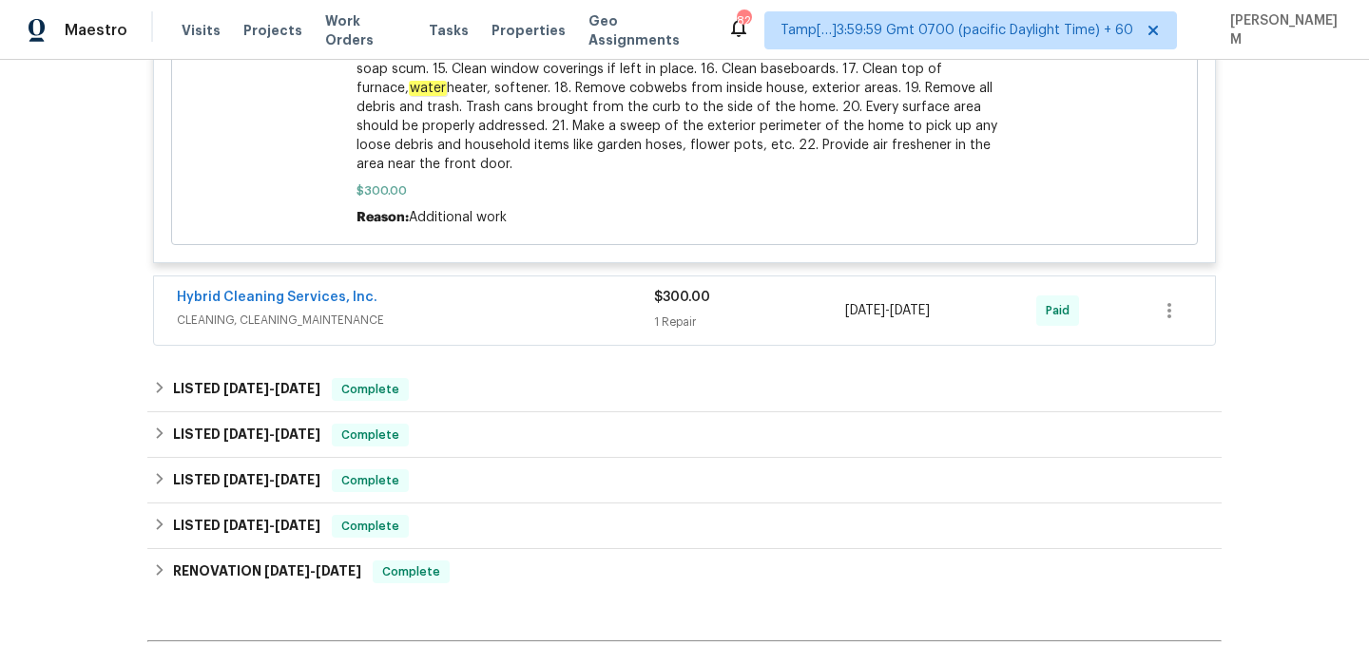
click at [518, 330] on span "CLEANING, CLEANING_MAINTENANCE" at bounding box center [415, 320] width 477 height 19
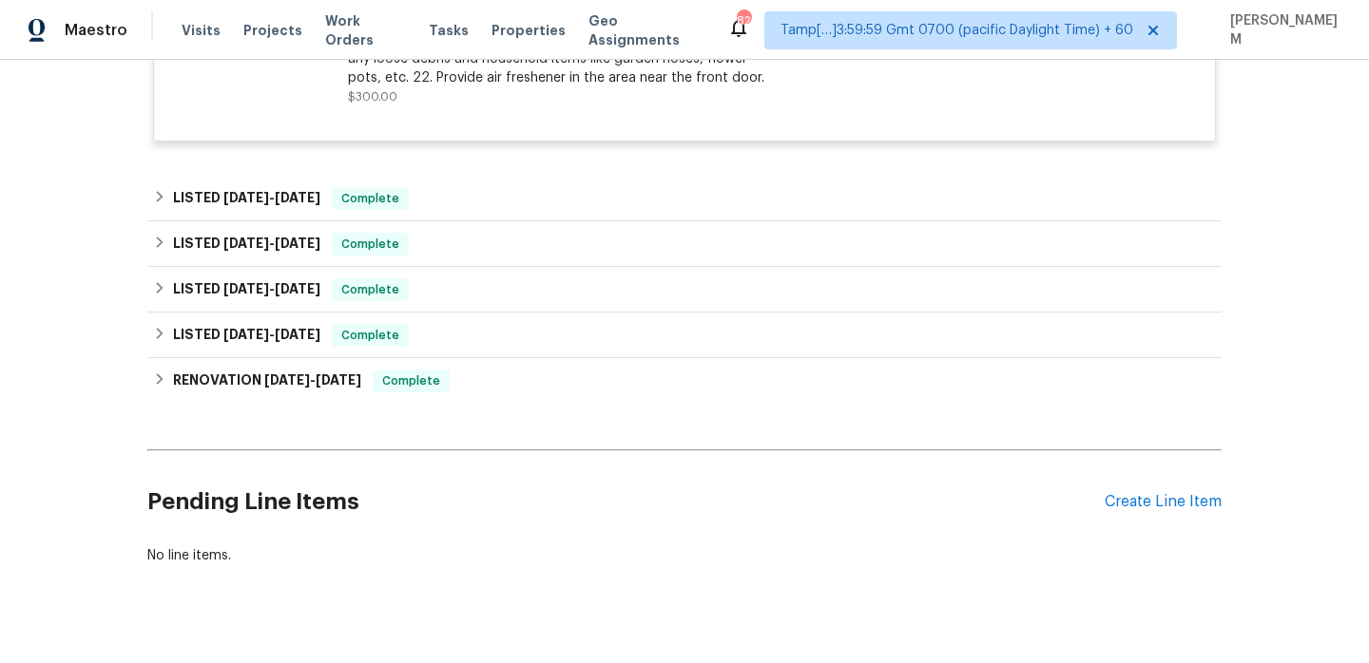
scroll to position [6854, 0]
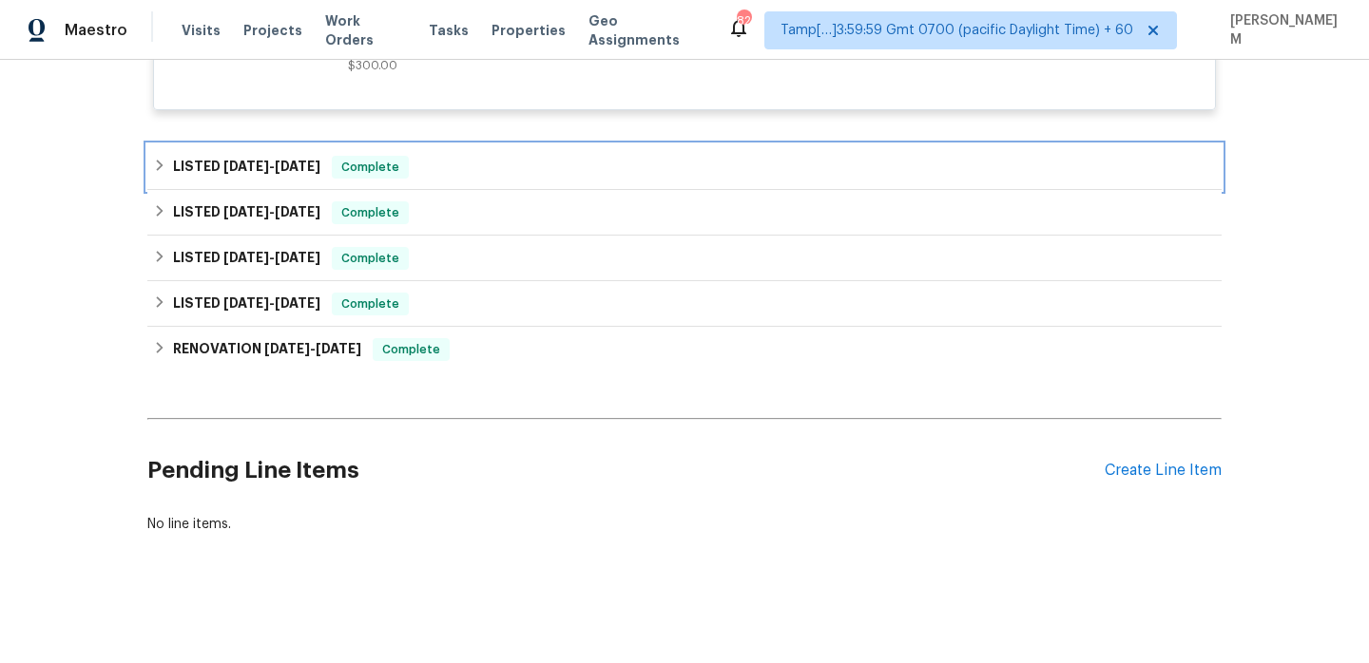
click at [489, 190] on div "LISTED [DATE] - [DATE] Complete" at bounding box center [684, 167] width 1074 height 46
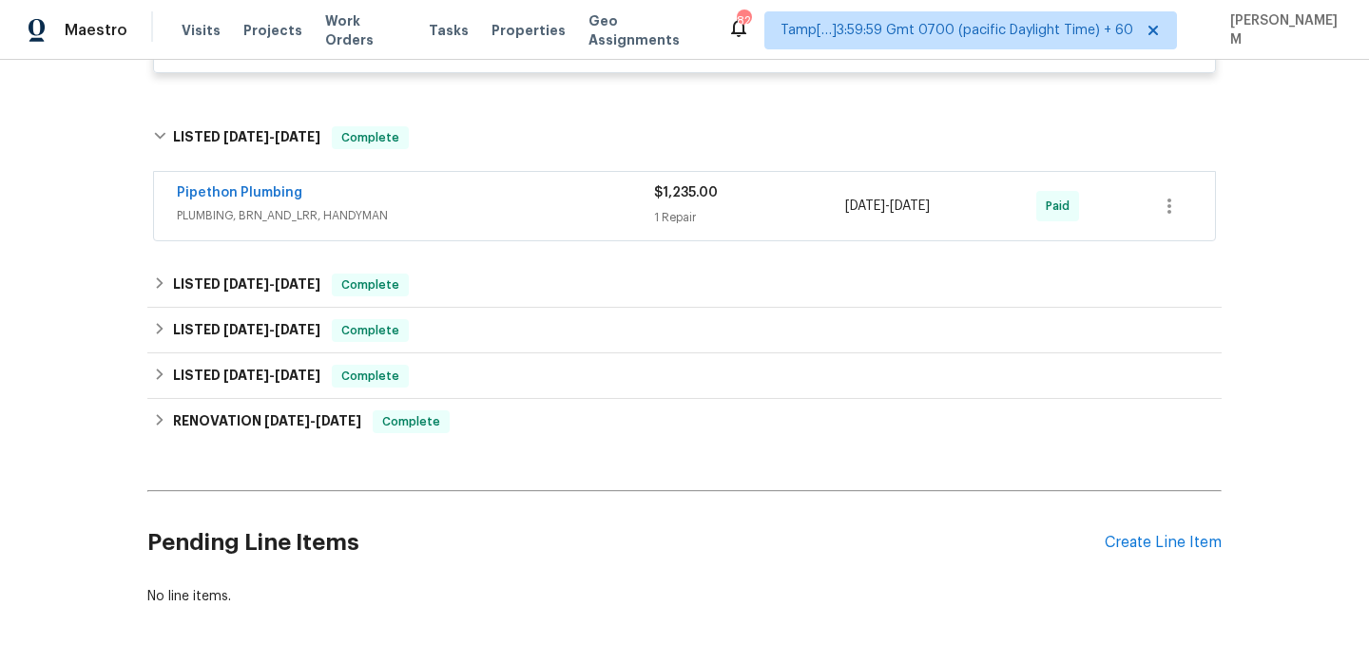
click at [504, 229] on div "Pipethon Plumbing PLUMBING, BRN_AND_LRR, HANDYMAN" at bounding box center [415, 206] width 477 height 46
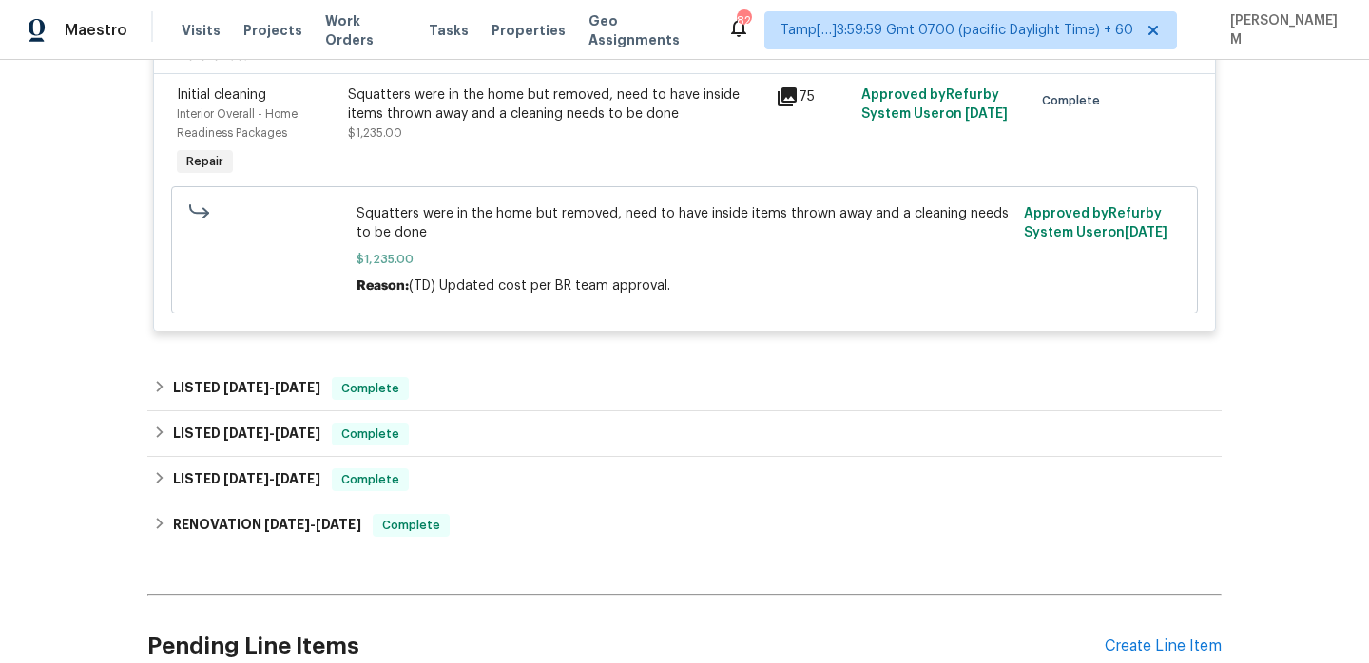
scroll to position [7075, 0]
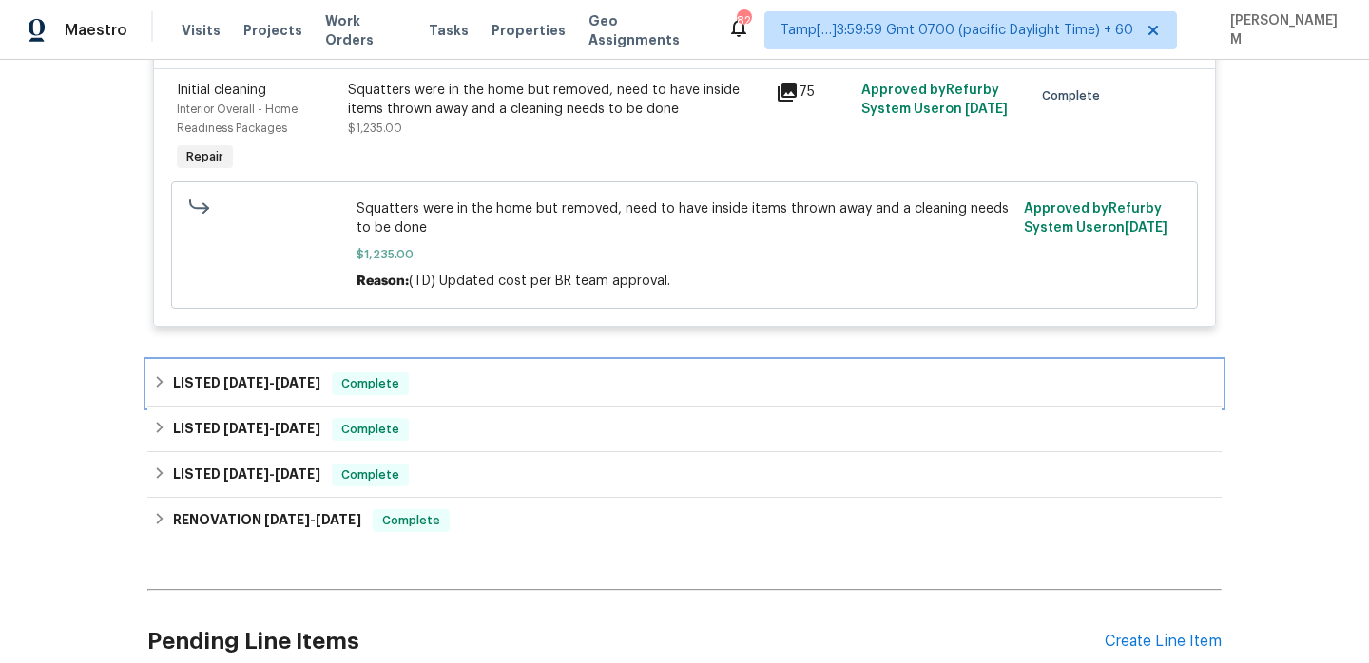
click at [497, 395] on div "LISTED [DATE] - [DATE] Complete" at bounding box center [684, 384] width 1063 height 23
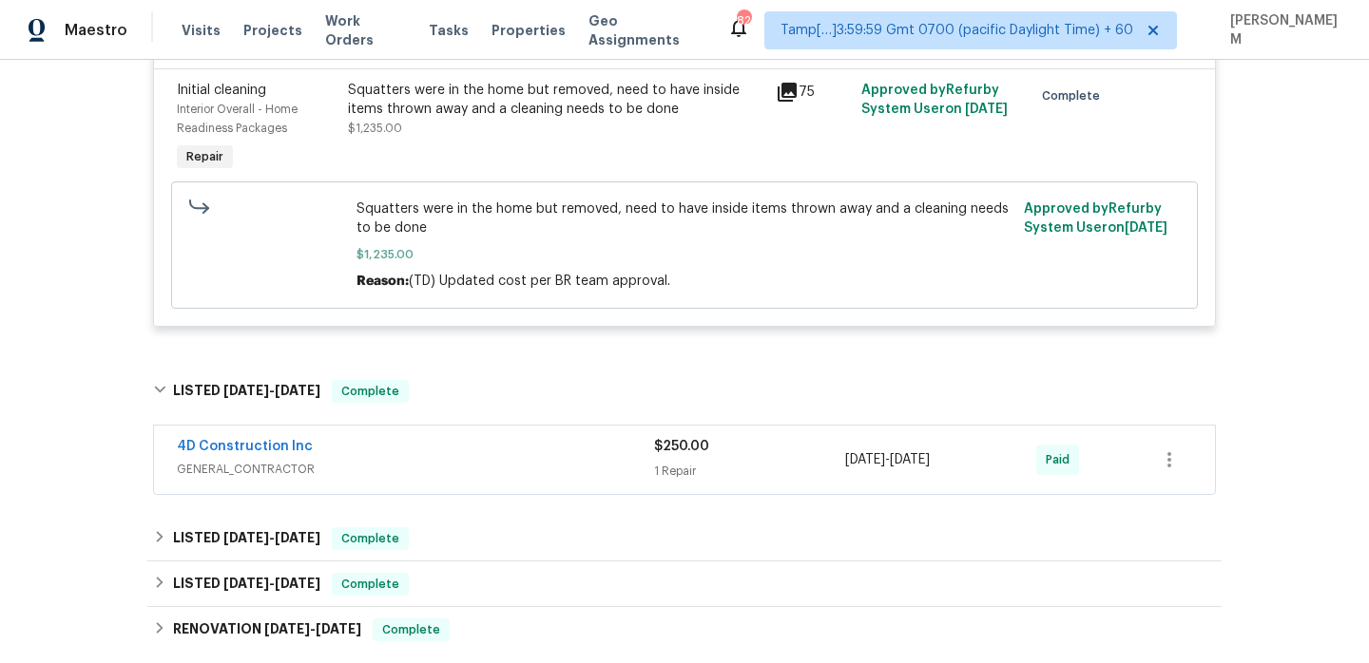
click at [504, 460] on div "4D Construction Inc" at bounding box center [415, 448] width 477 height 23
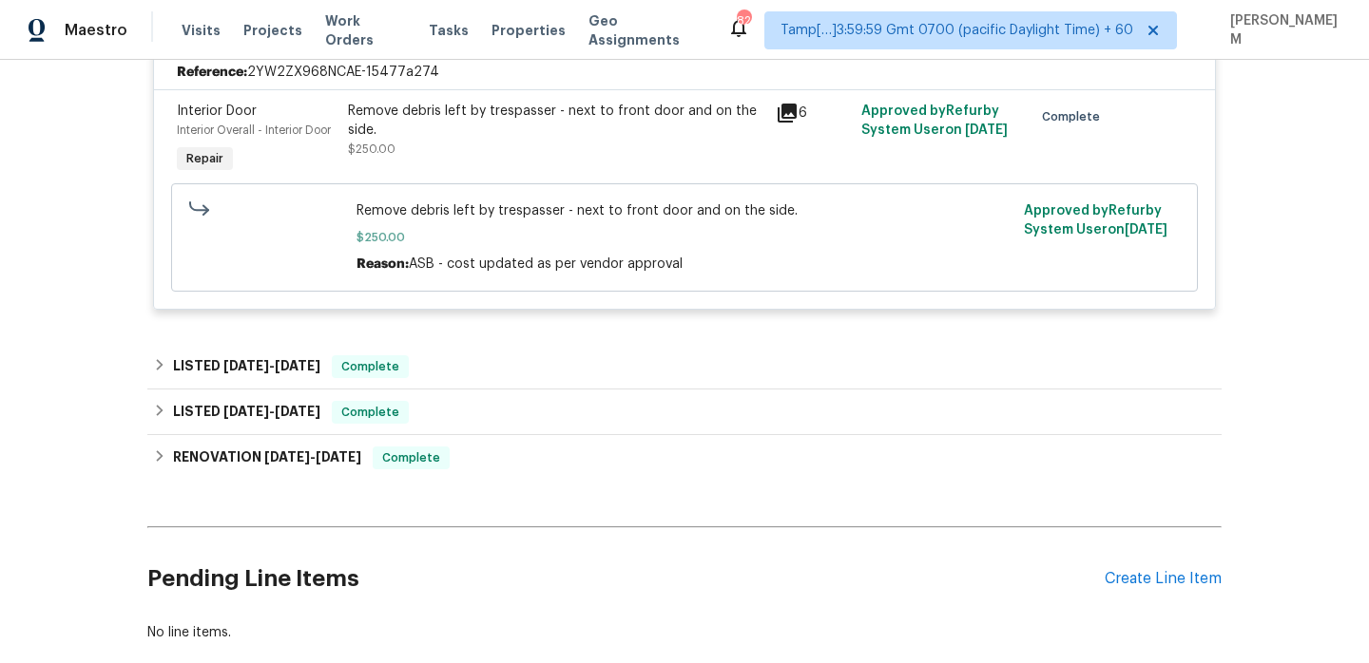
scroll to position [7555, 0]
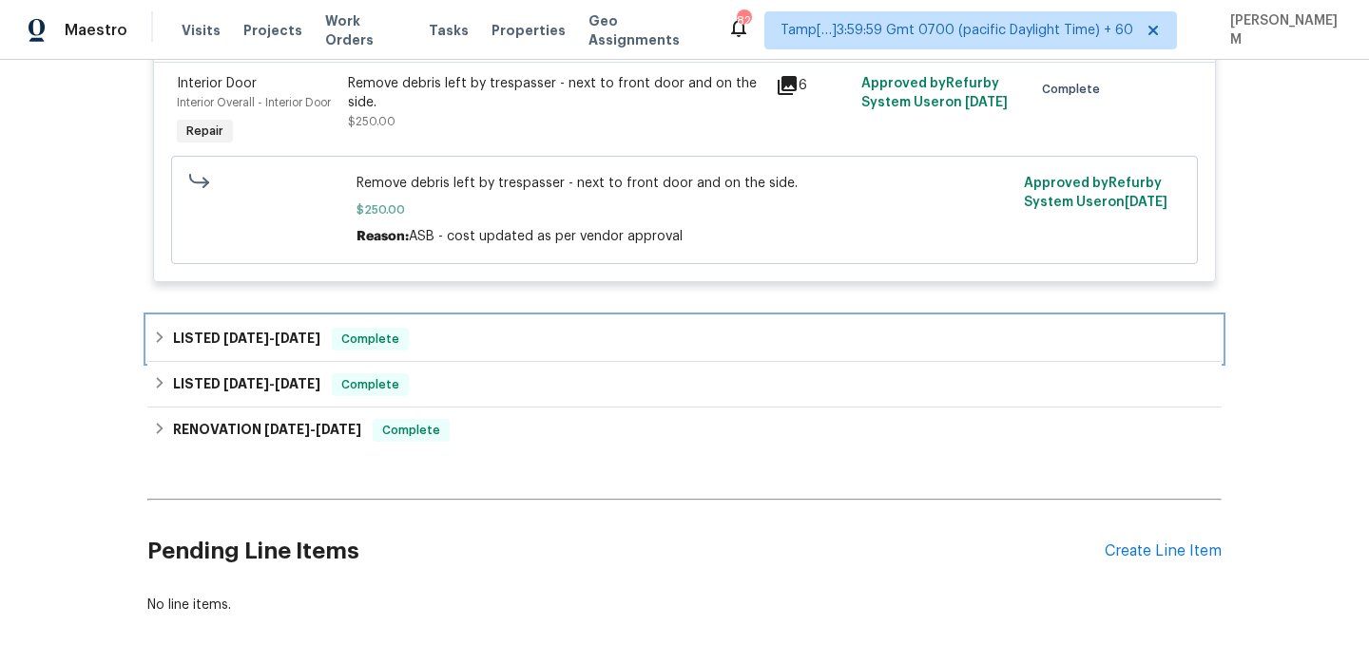
click at [454, 362] on div "LISTED [DATE] - [DATE] Complete" at bounding box center [684, 339] width 1074 height 46
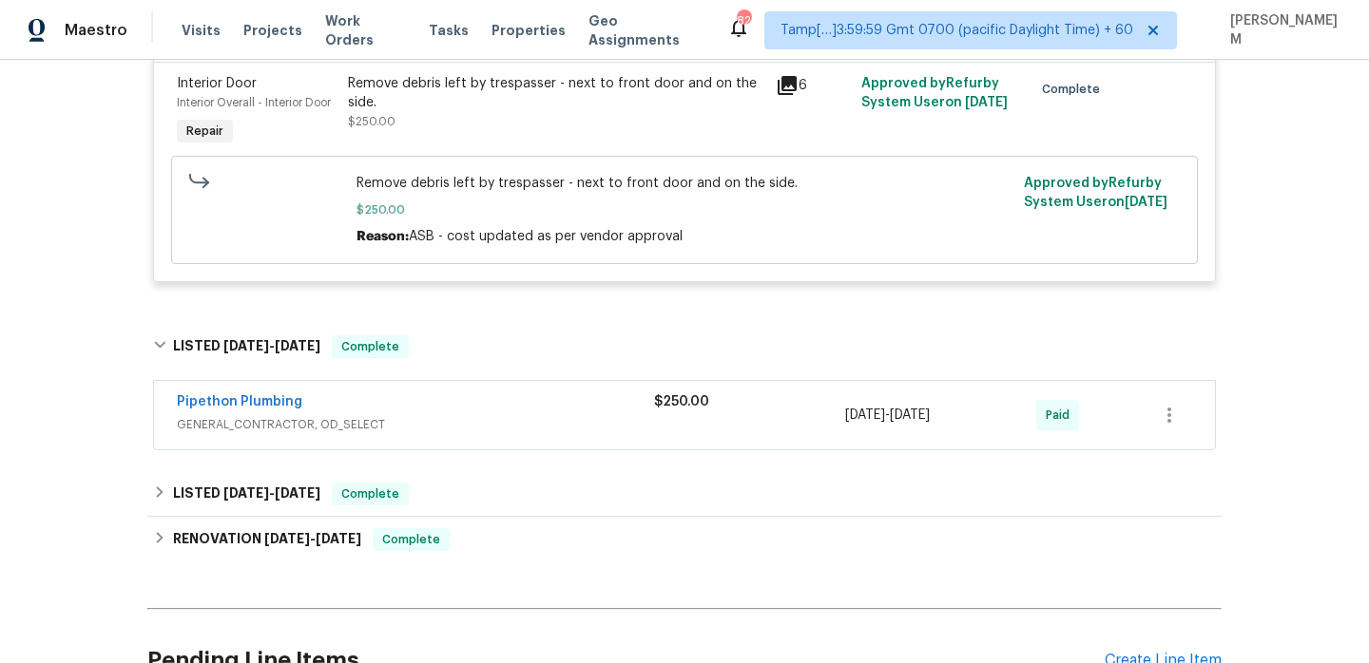
click at [467, 415] on div "Pipethon Plumbing" at bounding box center [415, 404] width 477 height 23
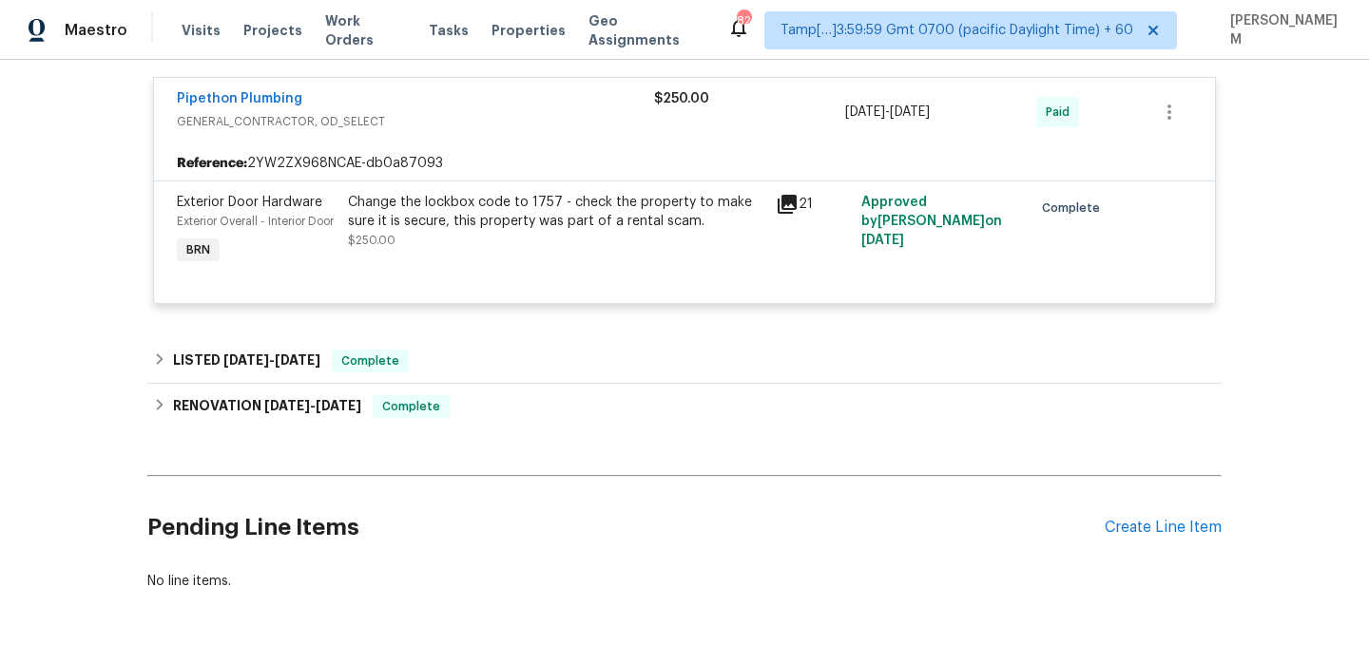
scroll to position [7881, 0]
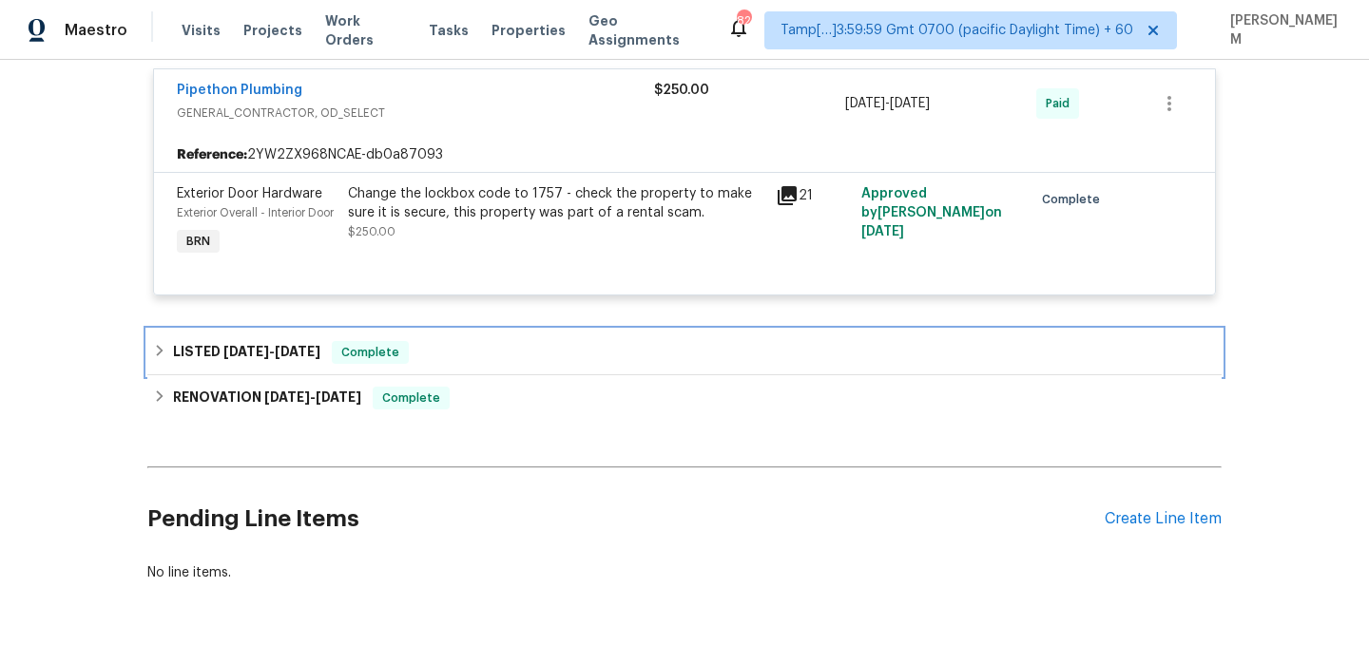
click at [469, 364] on div "LISTED [DATE] - [DATE] Complete" at bounding box center [684, 352] width 1063 height 23
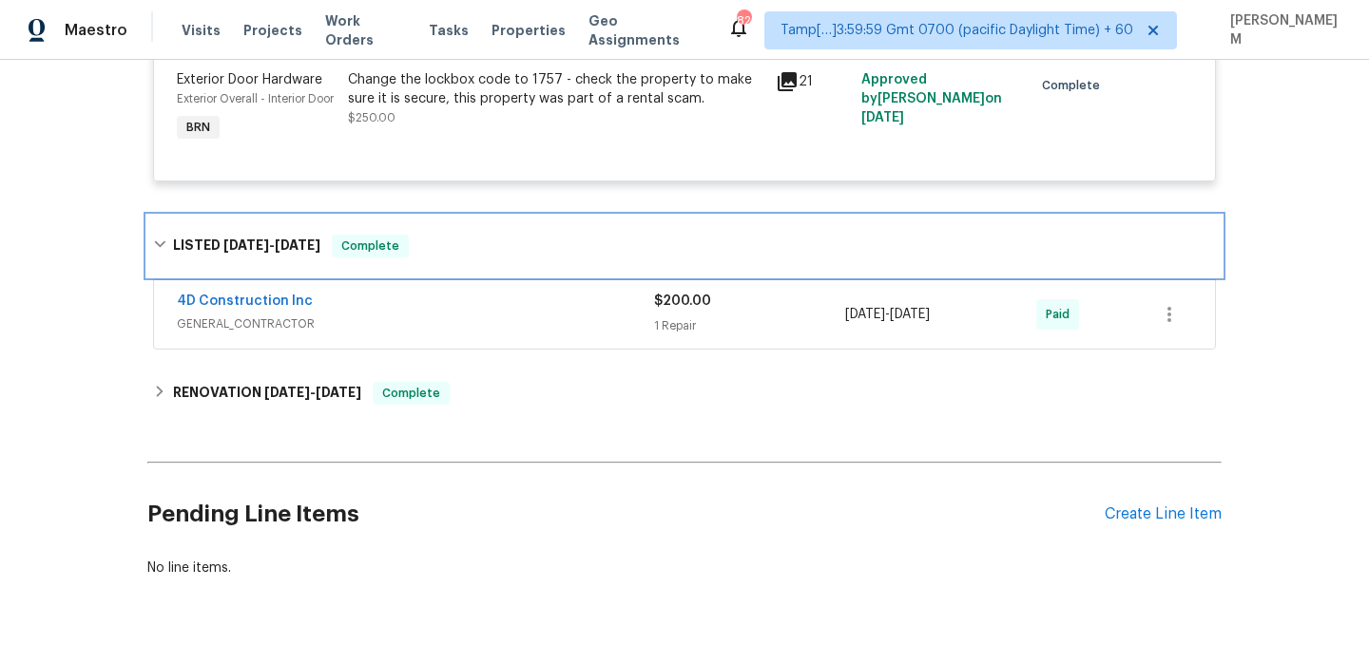
scroll to position [8049, 0]
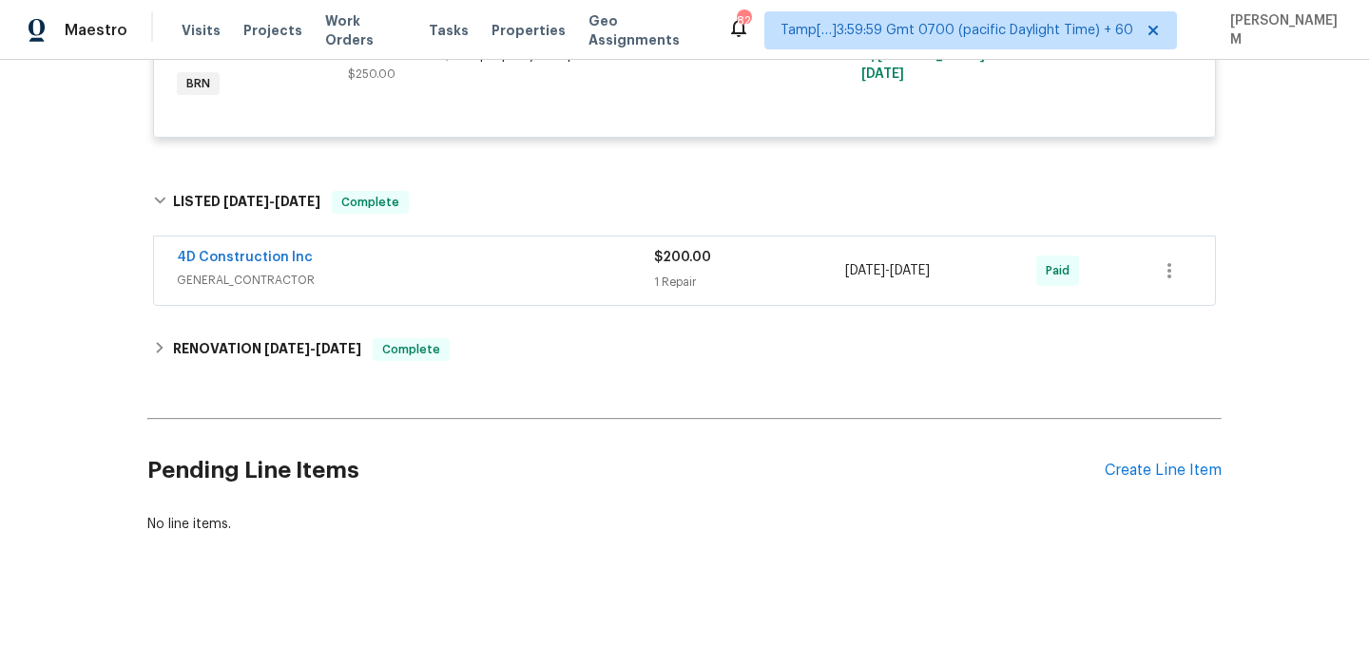
click at [444, 271] on div "4D Construction Inc" at bounding box center [415, 259] width 477 height 23
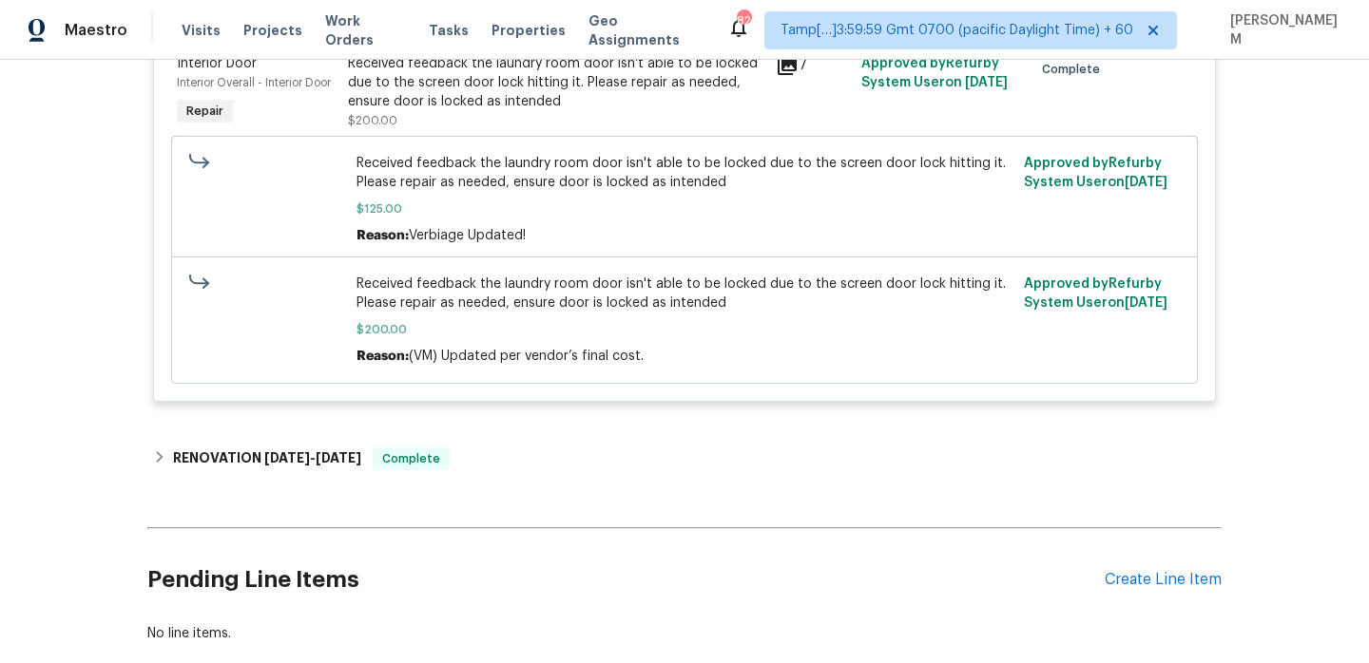
scroll to position [8500, 0]
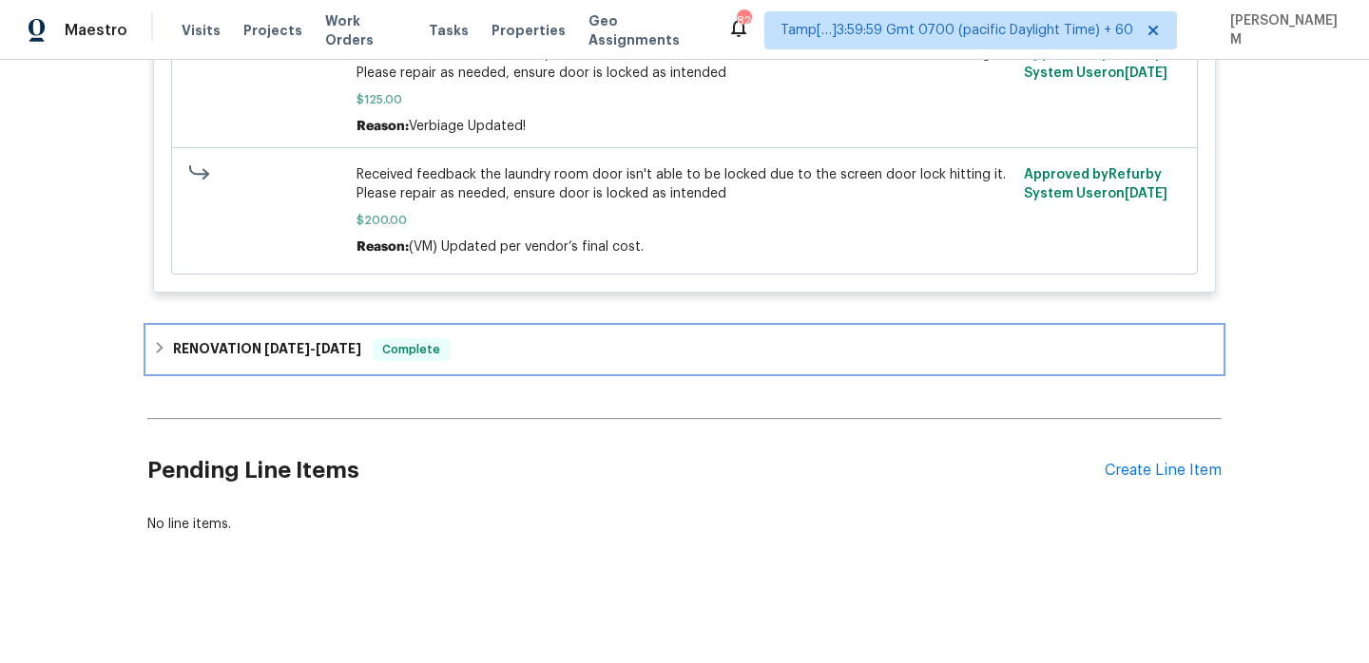
click at [390, 359] on span "Complete" at bounding box center [410, 349] width 73 height 19
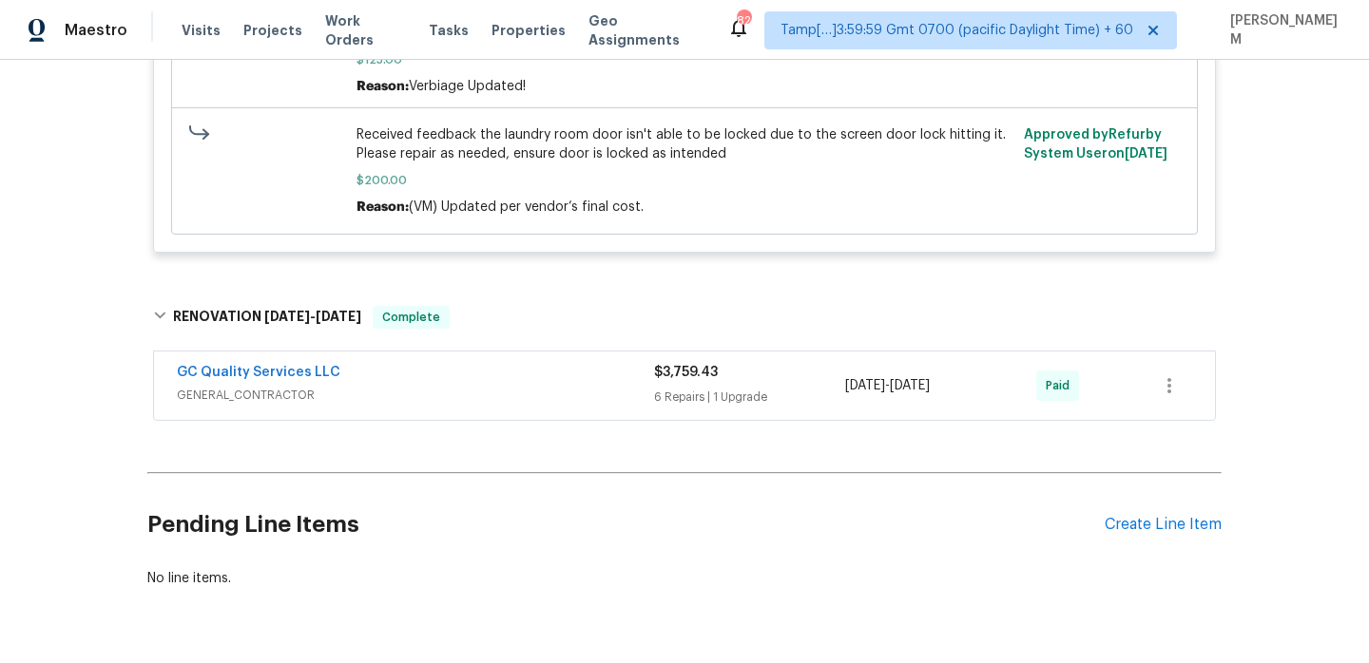
click at [492, 405] on span "GENERAL_CONTRACTOR" at bounding box center [415, 395] width 477 height 19
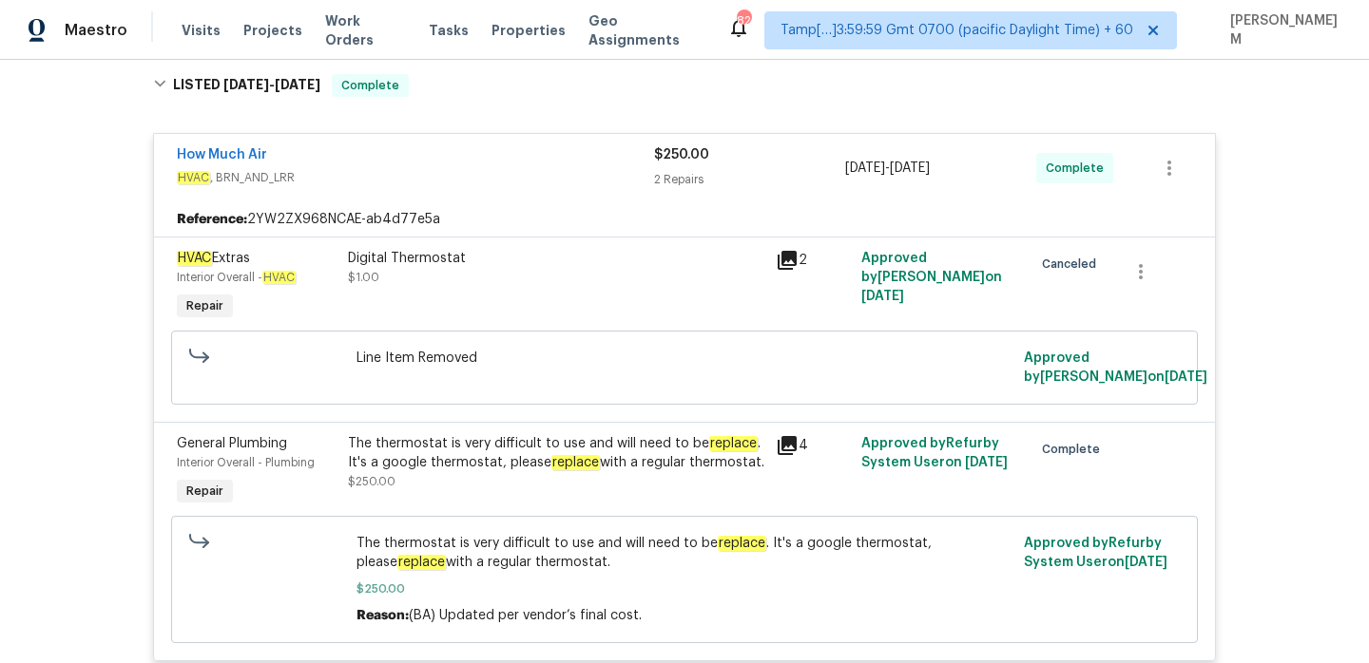
scroll to position [304, 0]
click at [241, 152] on link "How Much Air" at bounding box center [222, 155] width 90 height 13
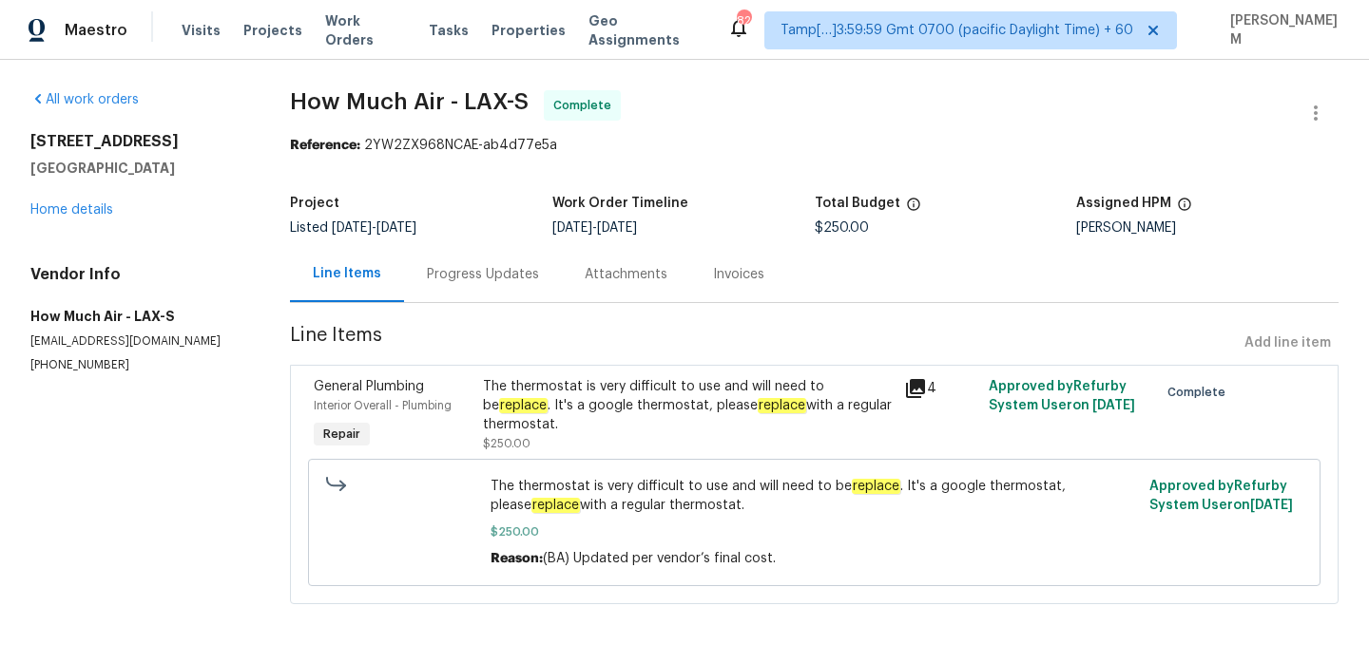
click at [463, 277] on div "Progress Updates" at bounding box center [483, 274] width 112 height 19
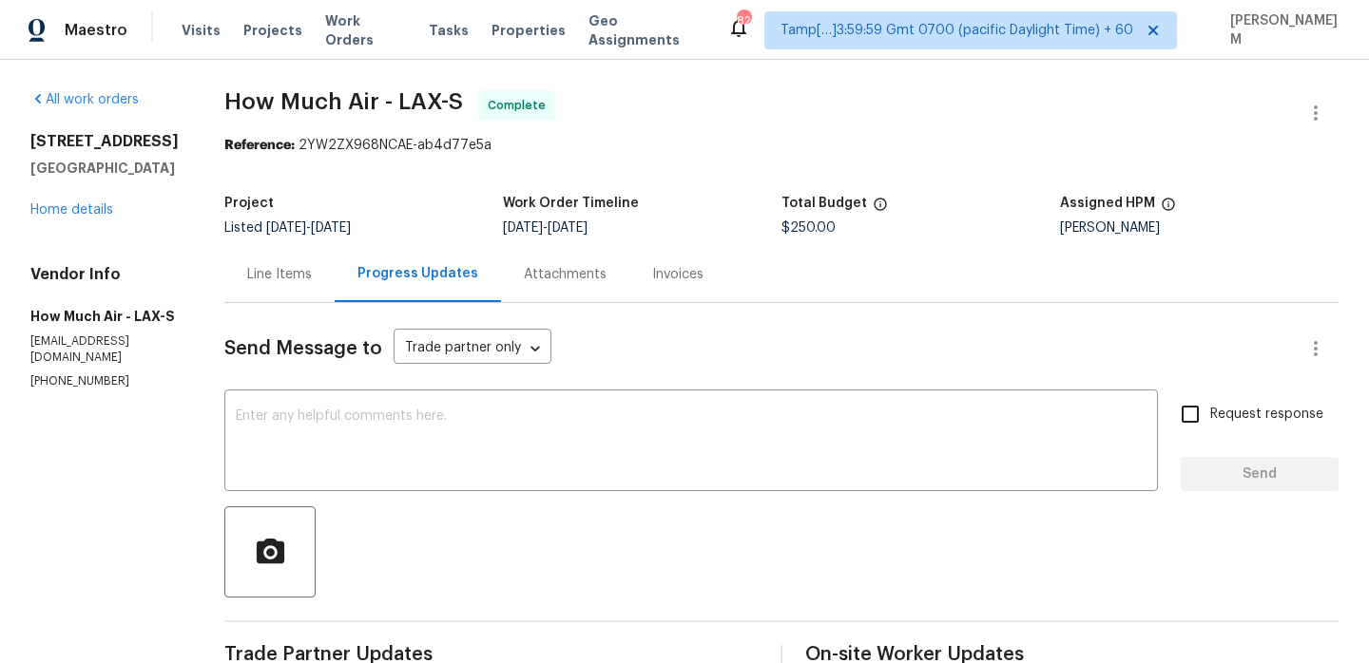
click at [288, 285] on div "Line Items" at bounding box center [279, 274] width 110 height 56
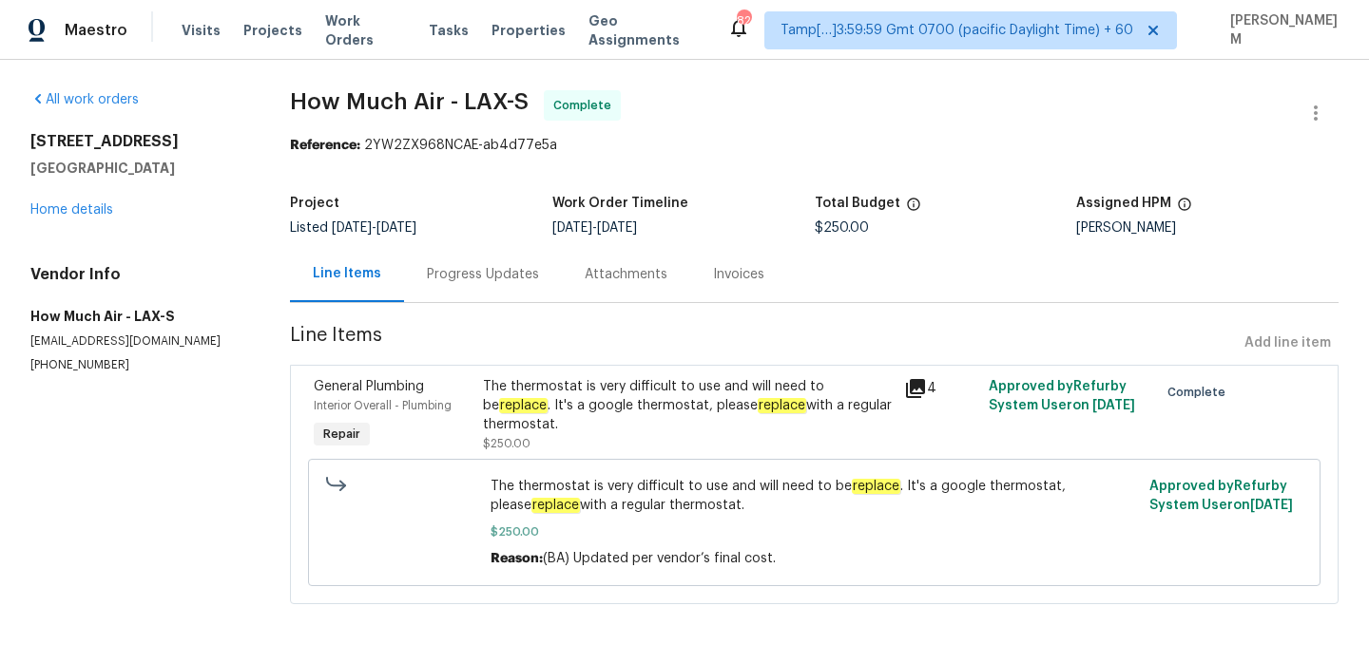
click at [758, 426] on div "The thermostat is very difficult to use and will need to be replace . It's a go…" at bounding box center [688, 405] width 411 height 57
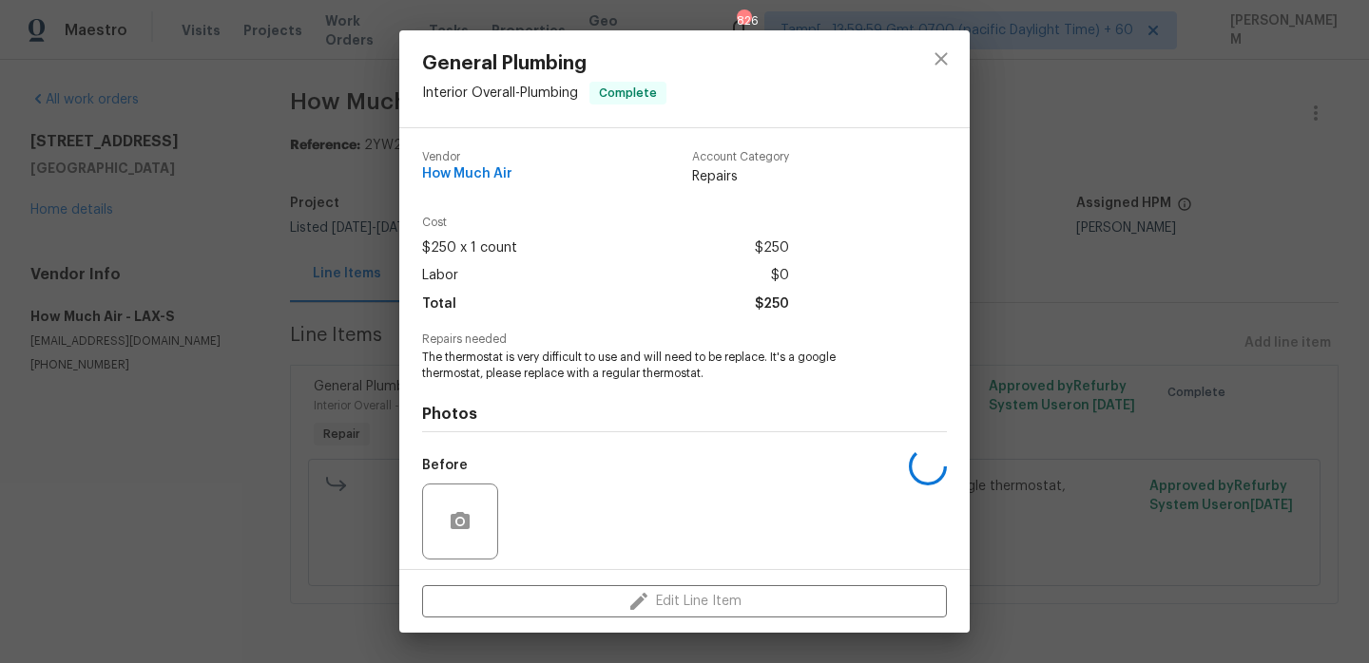
scroll to position [133, 0]
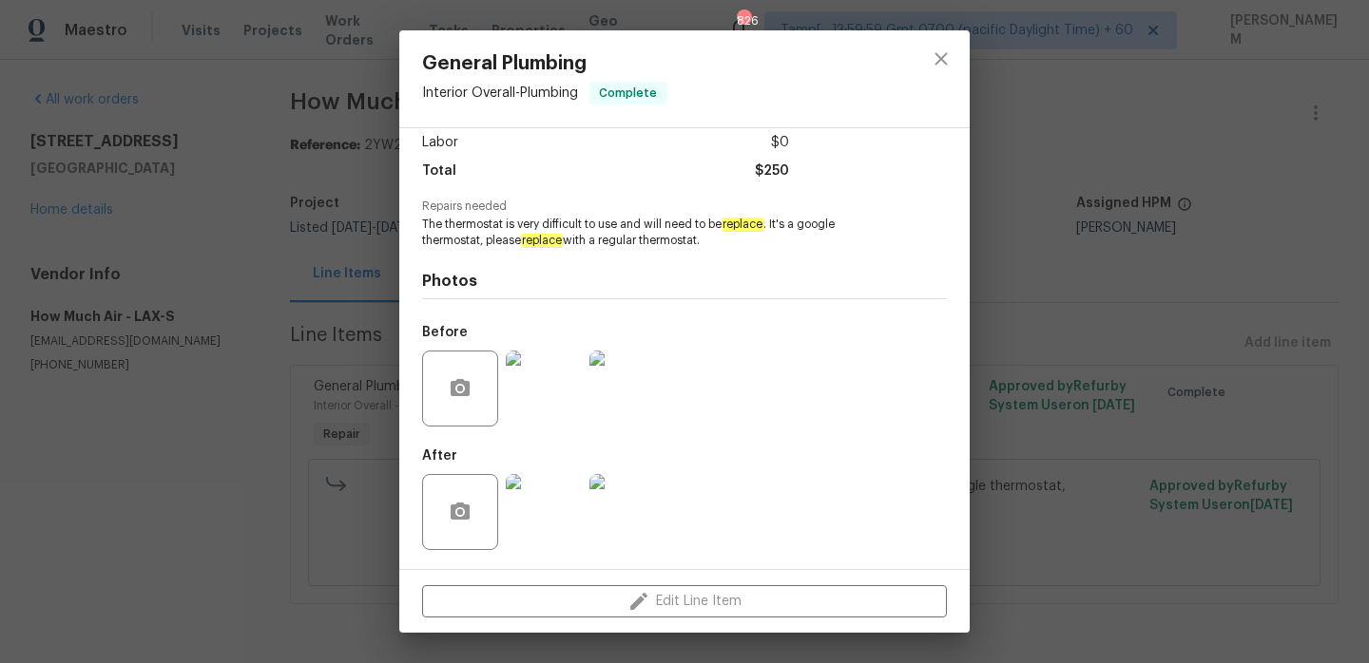
click at [543, 381] on img at bounding box center [544, 389] width 76 height 76
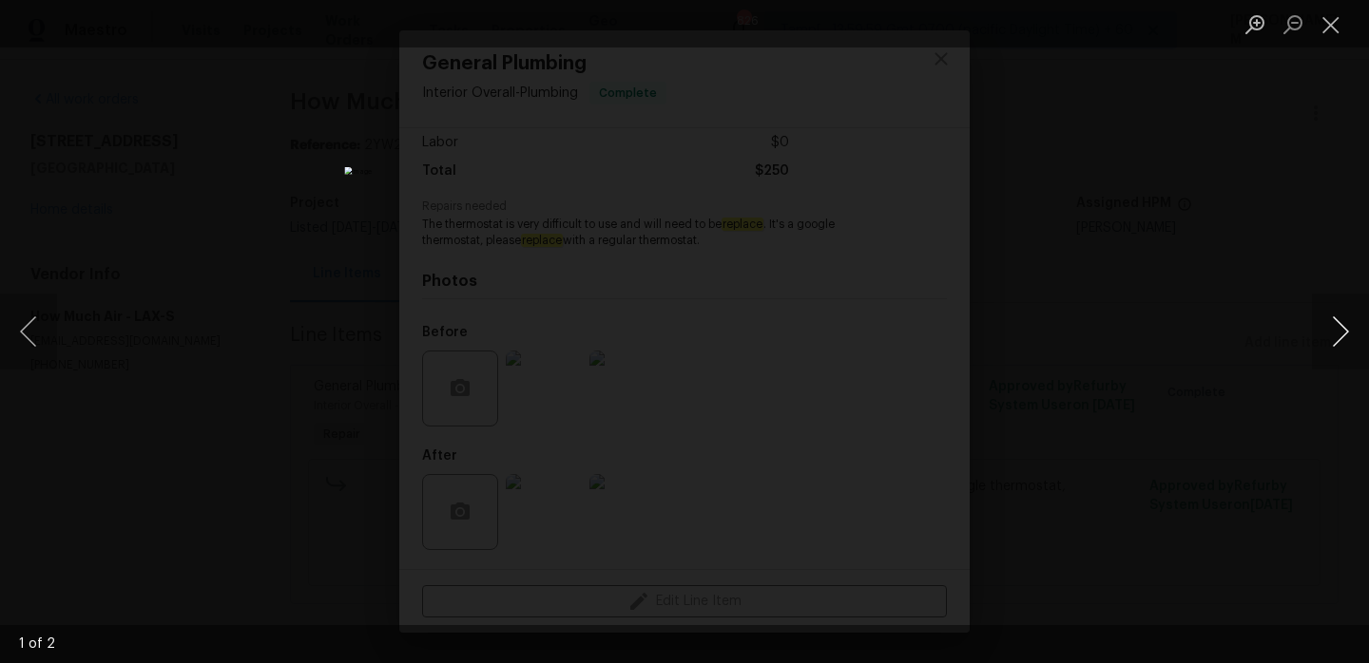
click at [1317, 334] on button "Next image" at bounding box center [1340, 332] width 57 height 76
click at [1326, 34] on button "Close lightbox" at bounding box center [1331, 24] width 38 height 33
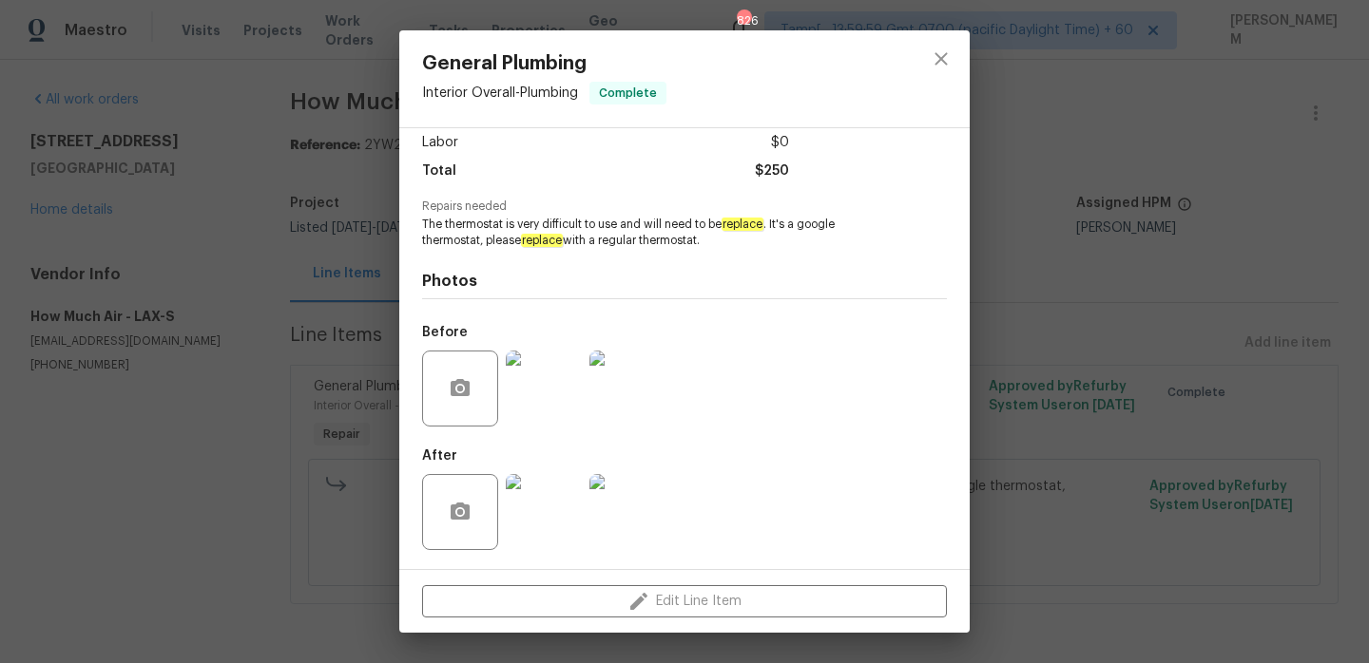
click at [535, 530] on img at bounding box center [544, 512] width 76 height 76
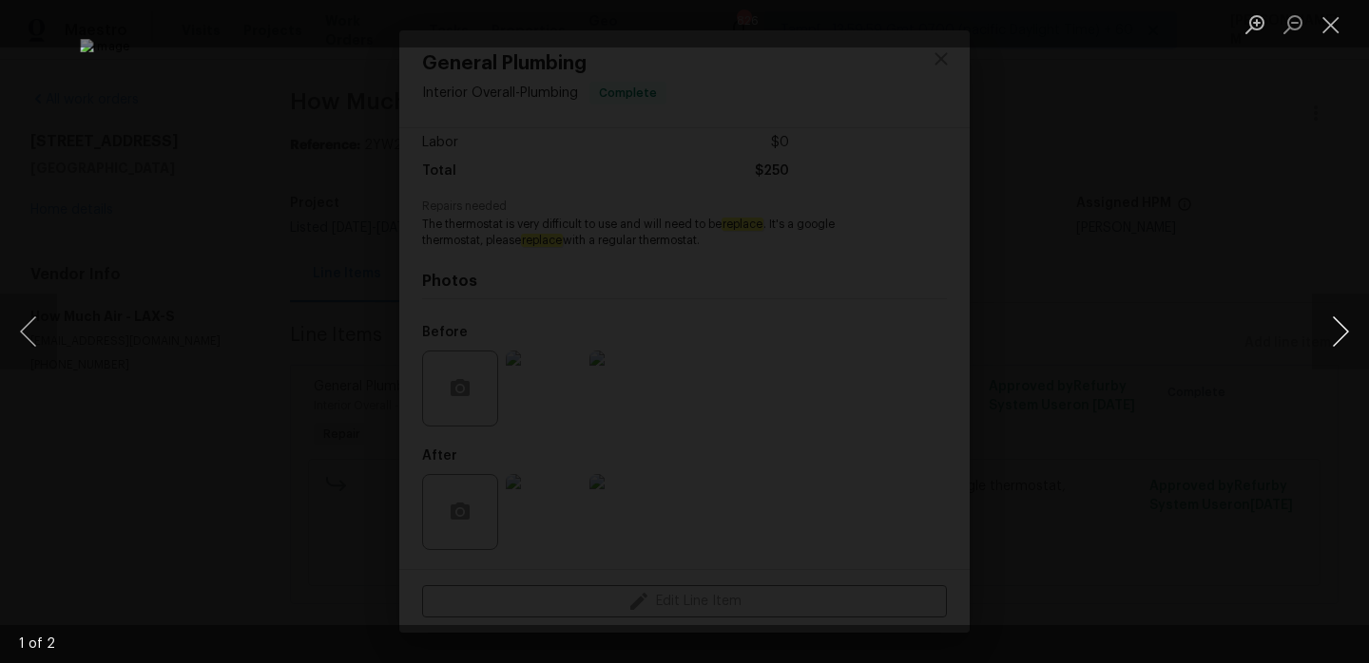
click at [1346, 321] on button "Next image" at bounding box center [1340, 332] width 57 height 76
click at [1327, 28] on button "Close lightbox" at bounding box center [1331, 24] width 38 height 33
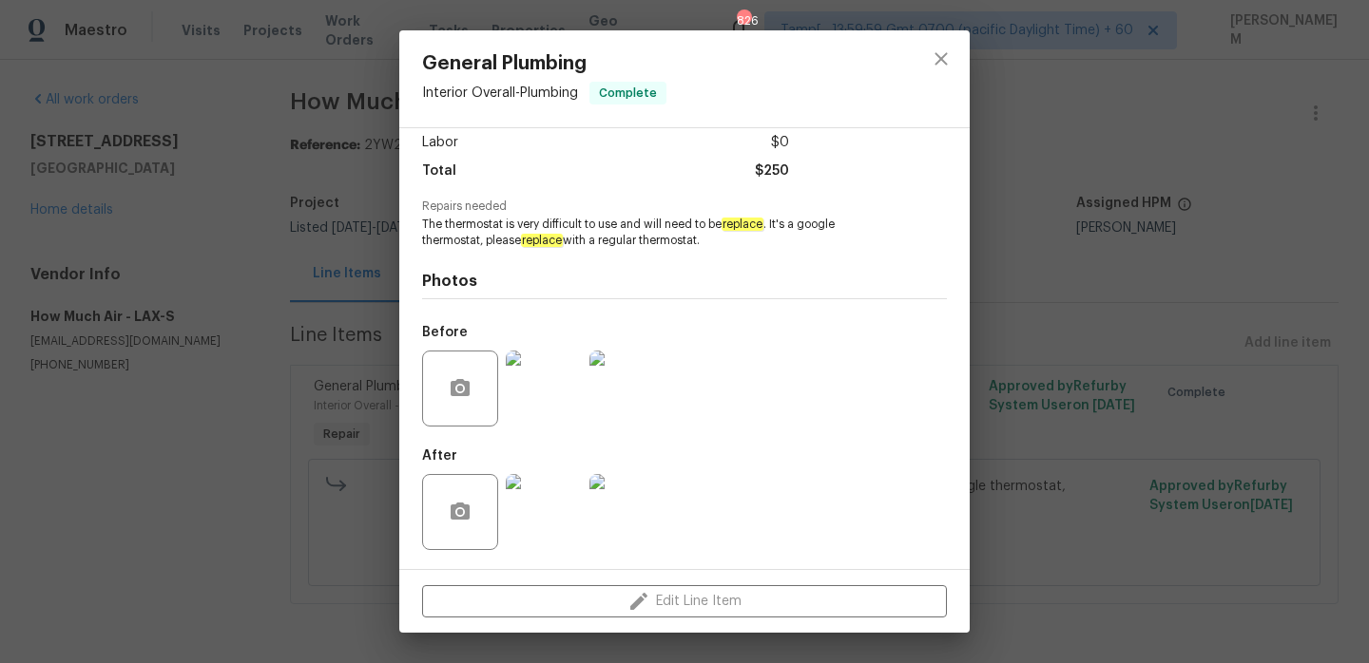
click at [283, 331] on div "General Plumbing Interior Overall - Plumbing Complete Vendor How Much Air Accou…" at bounding box center [684, 331] width 1369 height 663
